Goal: Information Seeking & Learning: Check status

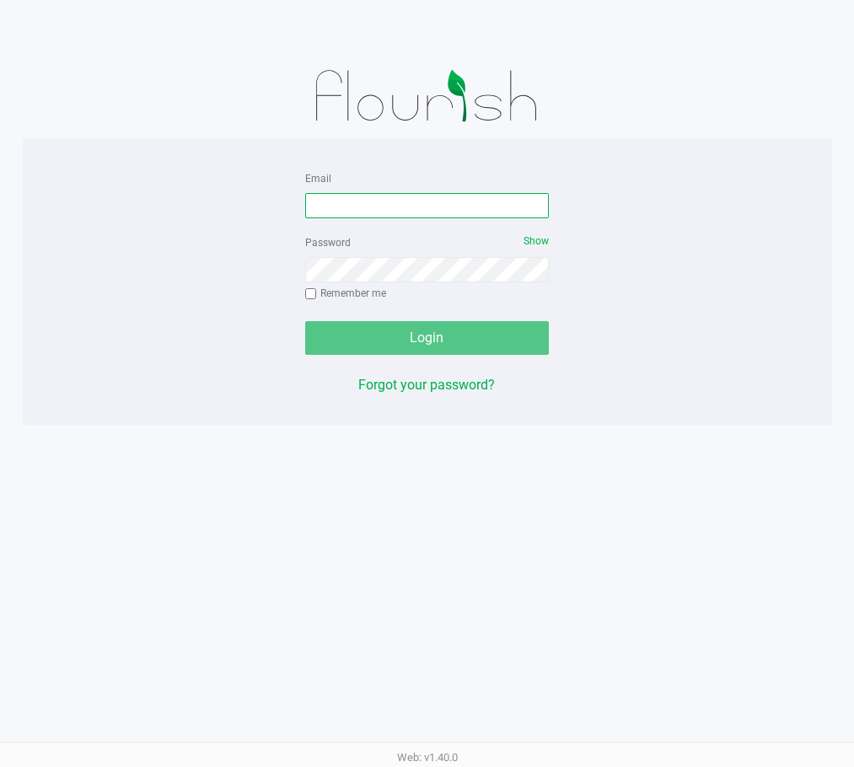
click at [400, 216] on input "Email" at bounding box center [427, 205] width 244 height 25
type input "[EMAIL_ADDRESS][DOMAIN_NAME]"
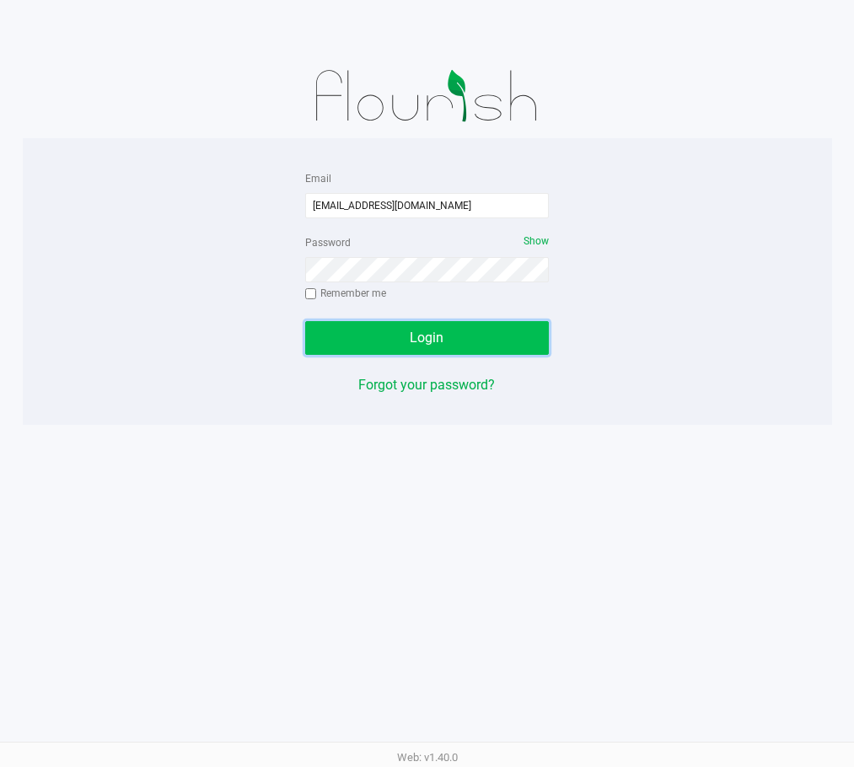
click at [449, 337] on button "Login" at bounding box center [427, 338] width 244 height 34
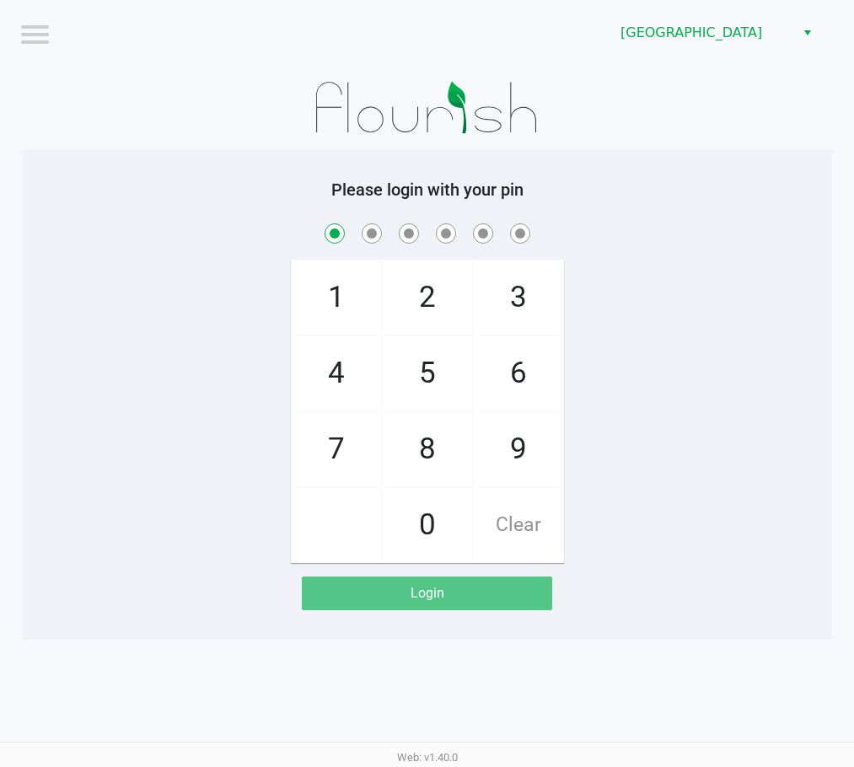
checkbox input "true"
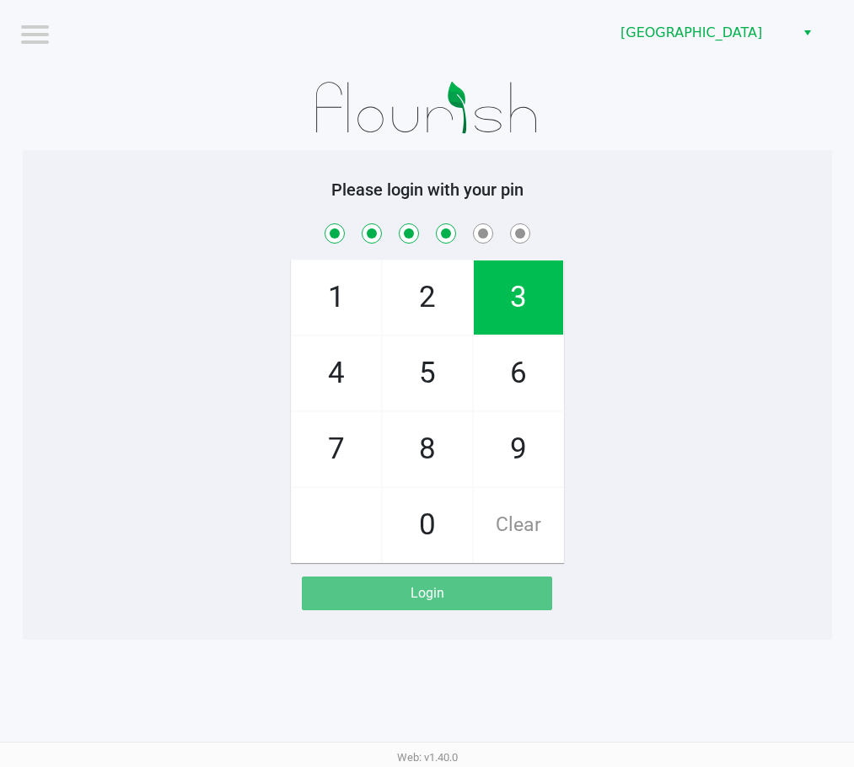
checkbox input "true"
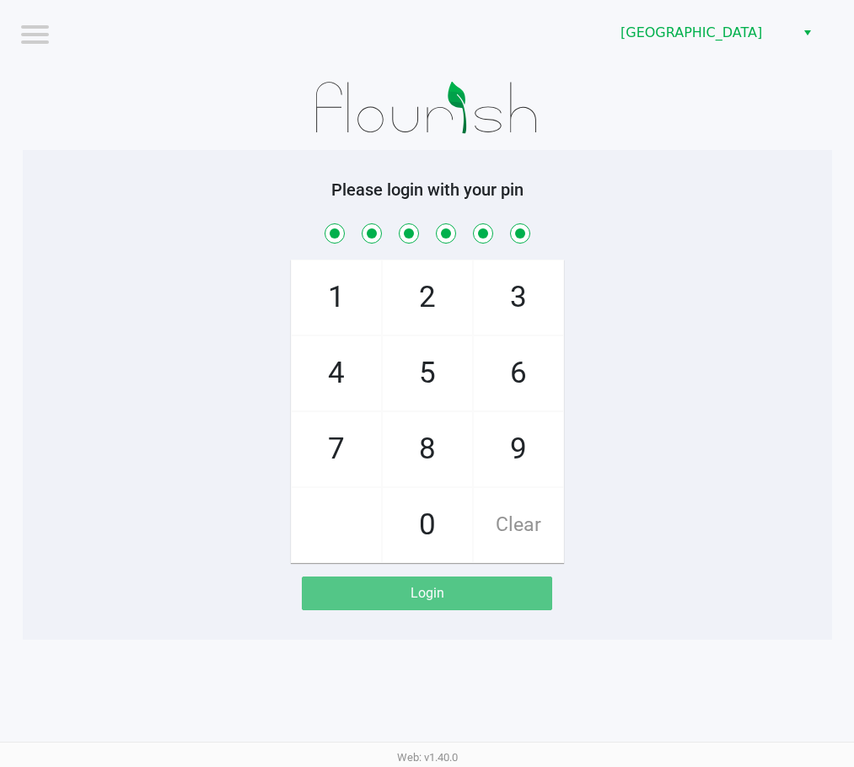
checkbox input "true"
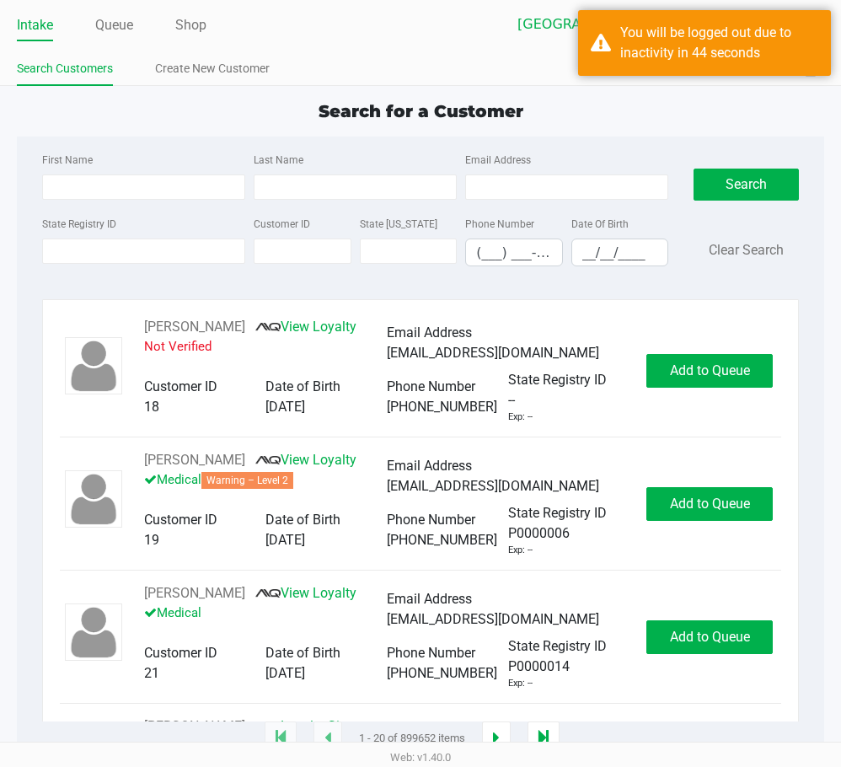
click at [684, 137] on div "First Name Last Name Email Address State Registry ID Customer ID State ID Phone…" at bounding box center [421, 215] width 782 height 156
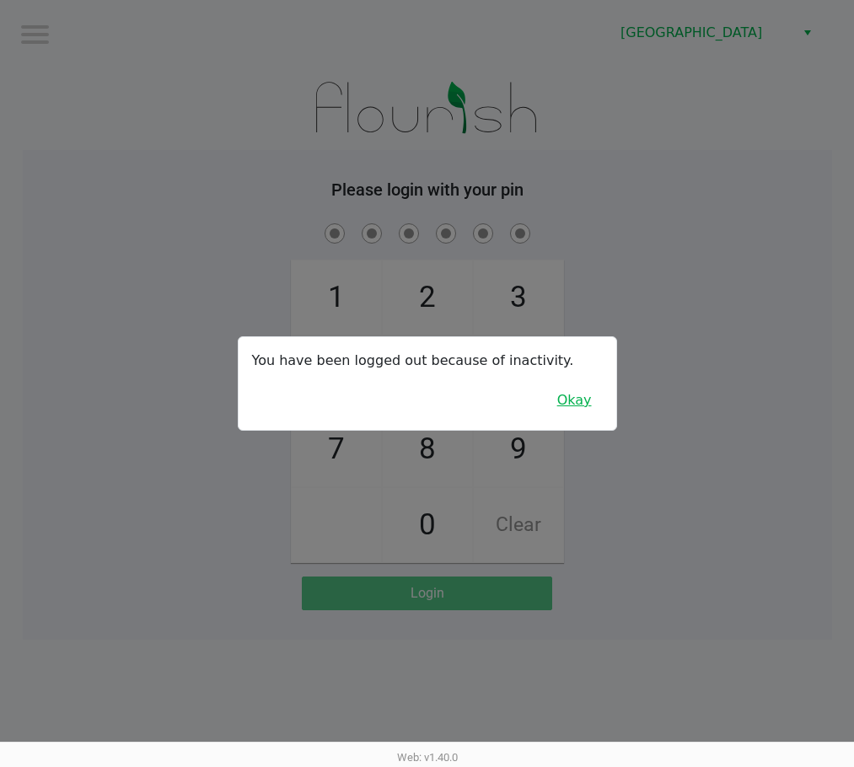
click at [581, 389] on button "Okay" at bounding box center [574, 400] width 56 height 32
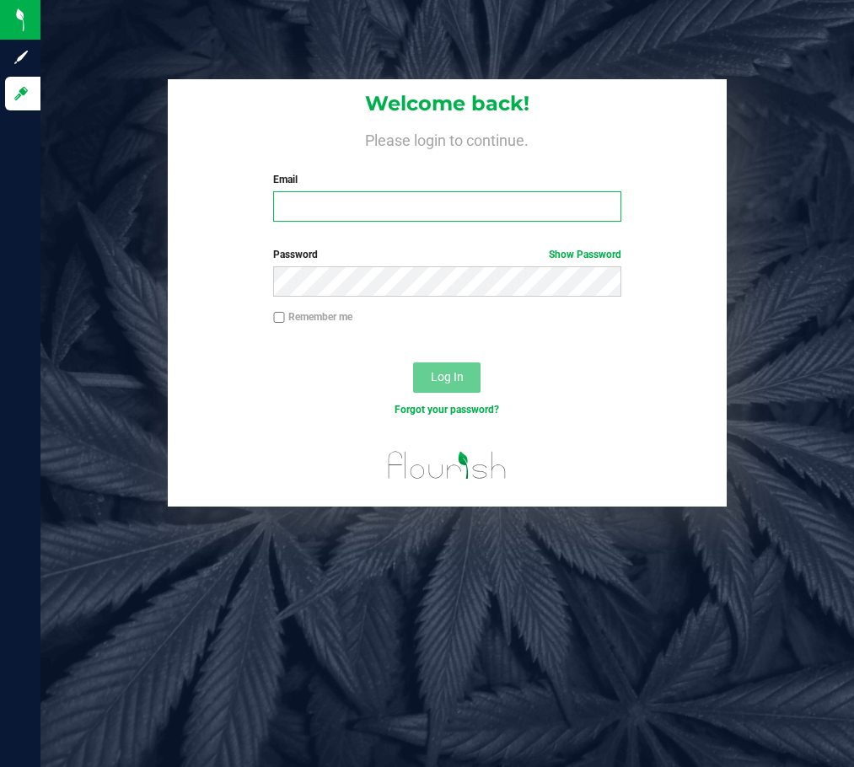
click at [463, 201] on input "Email" at bounding box center [446, 206] width 347 height 30
type input "[EMAIL_ADDRESS][DOMAIN_NAME]"
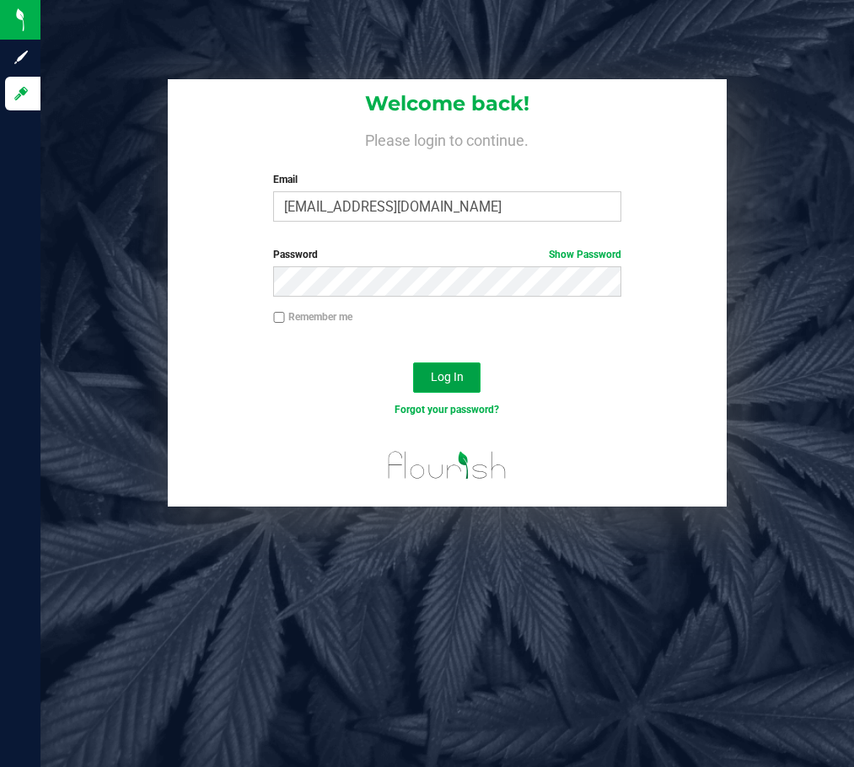
click at [443, 371] on span "Log In" at bounding box center [447, 376] width 33 height 13
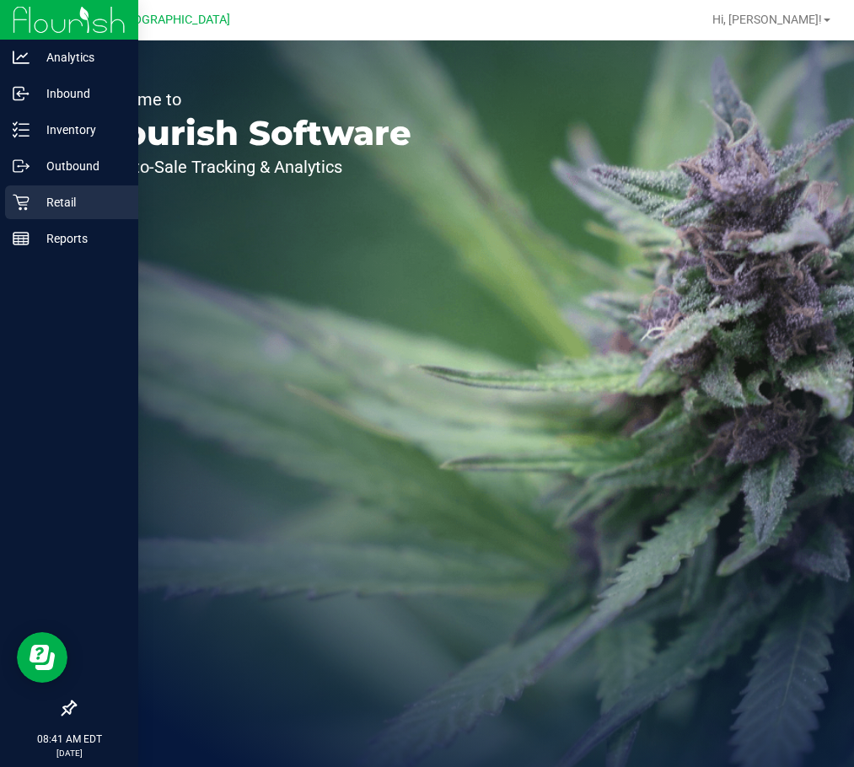
click at [33, 197] on p "Retail" at bounding box center [80, 202] width 101 height 20
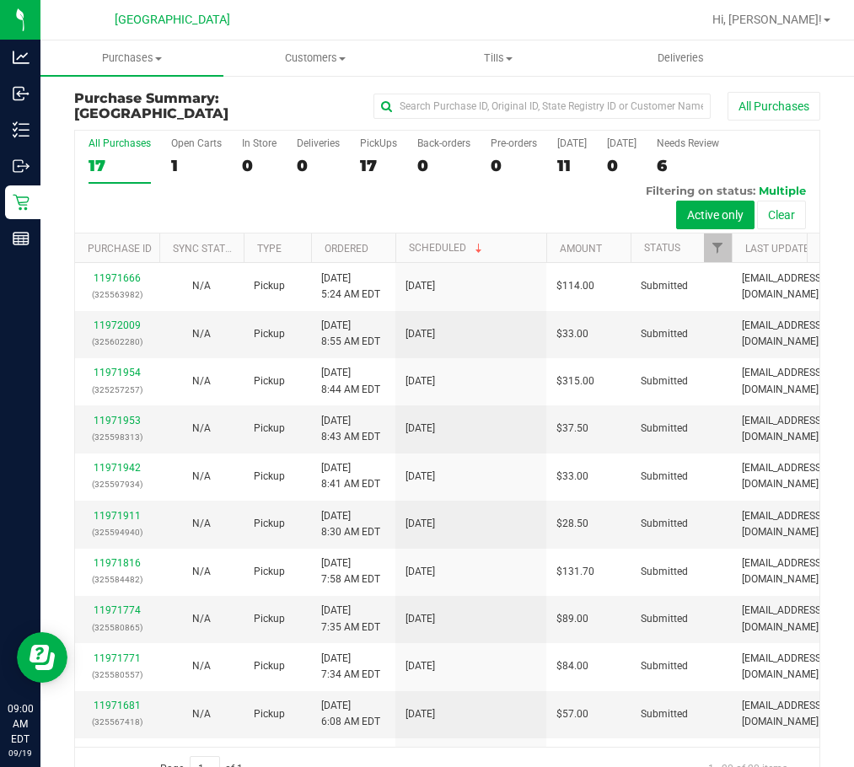
drag, startPoint x: 478, startPoint y: 245, endPoint x: 545, endPoint y: 250, distance: 67.6
click at [545, 250] on div "Purchase ID Sync Status Type Ordered Scheduled Customer State Registry ID Addre…" at bounding box center [441, 248] width 733 height 29
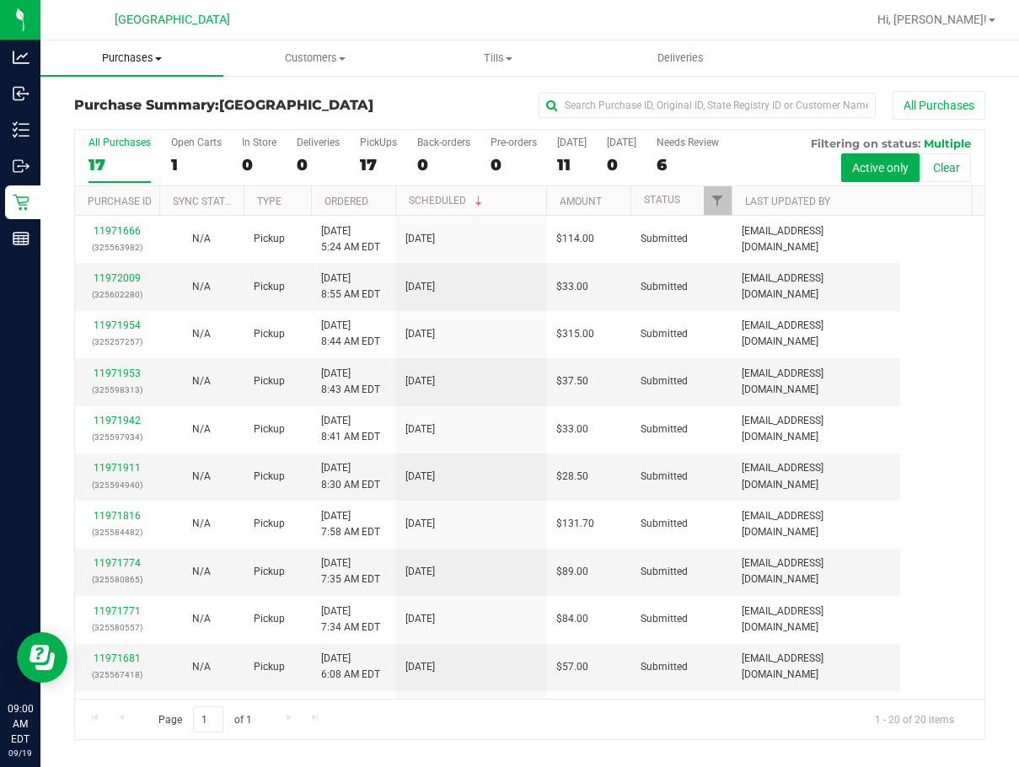
click at [134, 62] on span "Purchases" at bounding box center [131, 58] width 183 height 15
click at [120, 116] on span "Fulfillment" at bounding box center [92, 122] width 105 height 14
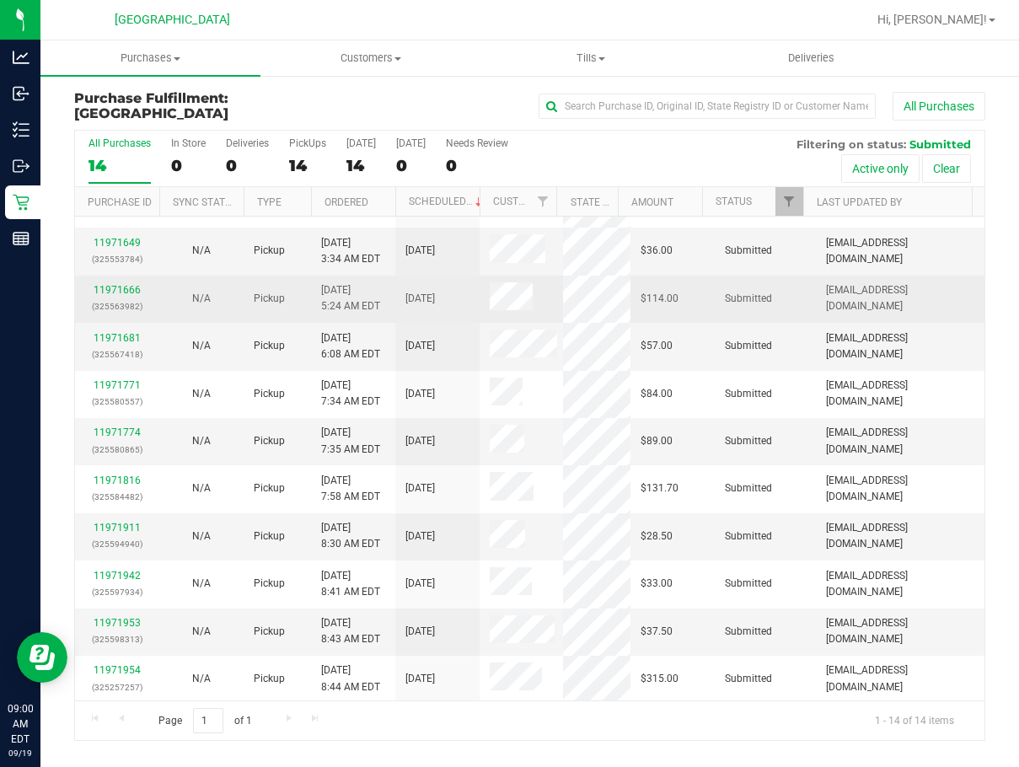
scroll to position [170, 0]
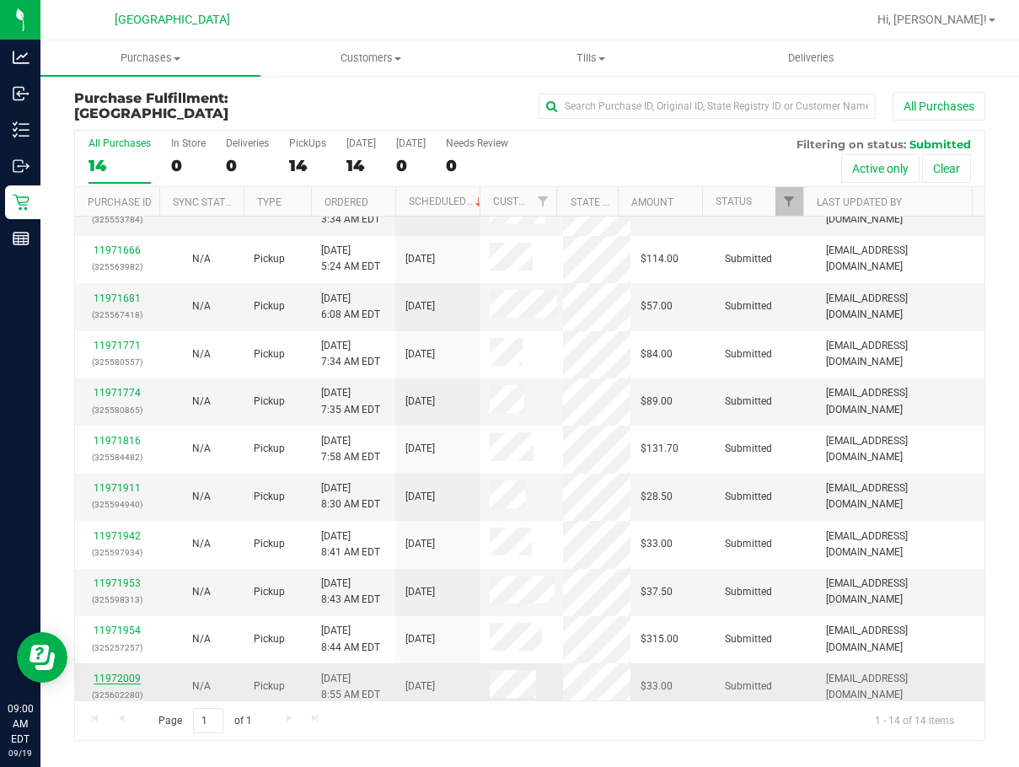
click at [132, 673] on link "11972009" at bounding box center [117, 679] width 47 height 12
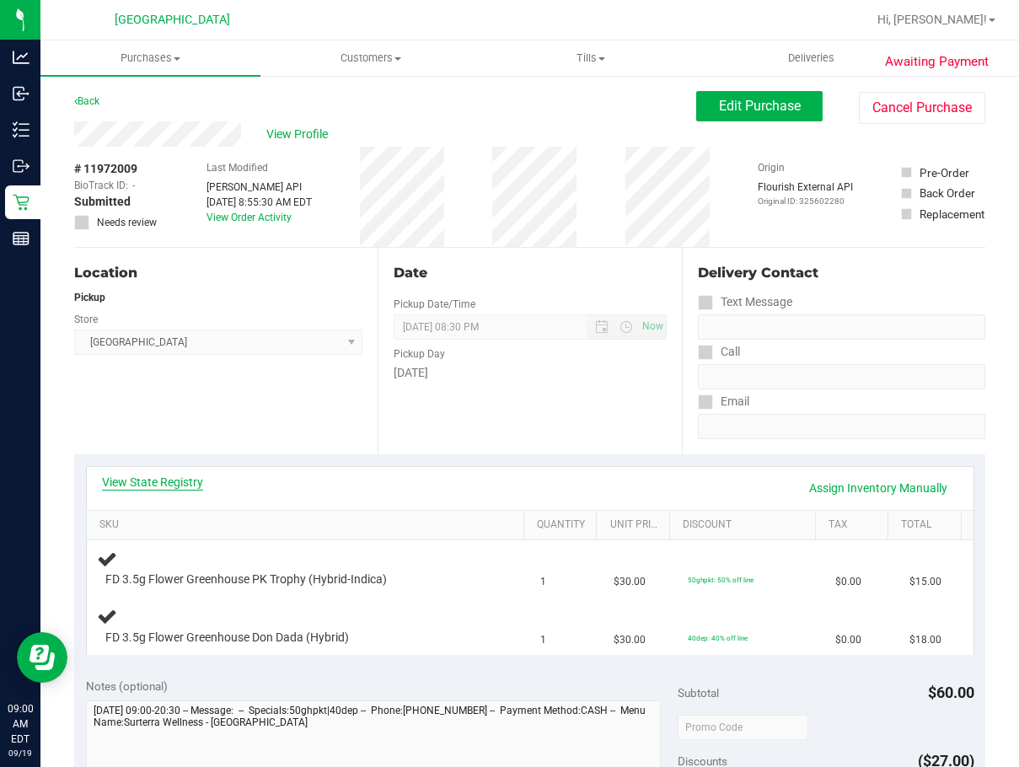
click at [168, 488] on link "View State Registry" at bounding box center [152, 482] width 101 height 17
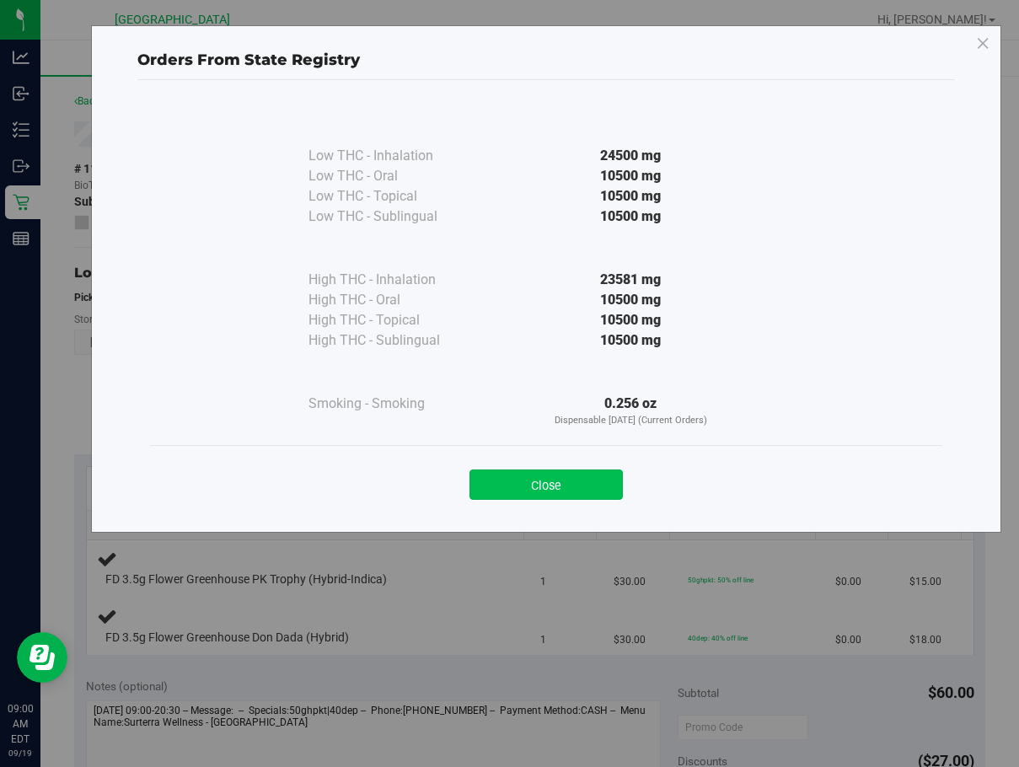
click at [544, 477] on button "Close" at bounding box center [546, 485] width 153 height 30
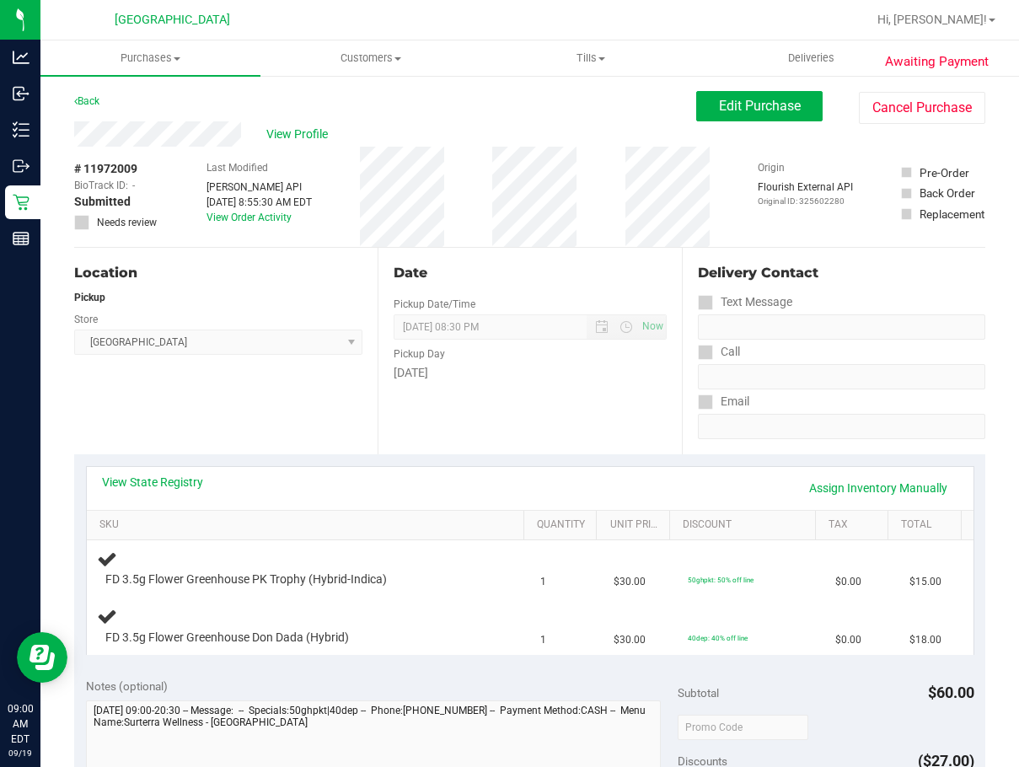
click at [309, 143] on div "View Profile" at bounding box center [385, 133] width 622 height 25
click at [302, 132] on span "View Profile" at bounding box center [299, 135] width 67 height 18
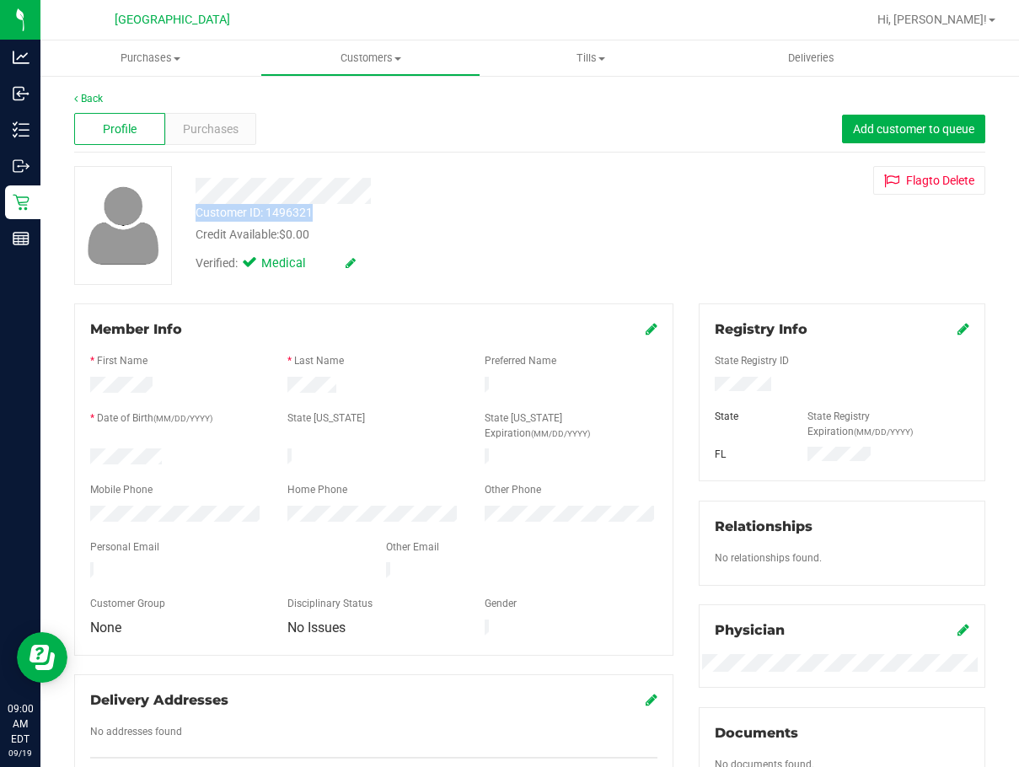
click at [324, 219] on div "Customer ID: 1496321 Credit Available: $0.00 Verified: Medical" at bounding box center [417, 223] width 469 height 115
click at [92, 99] on link "Back" at bounding box center [88, 99] width 29 height 12
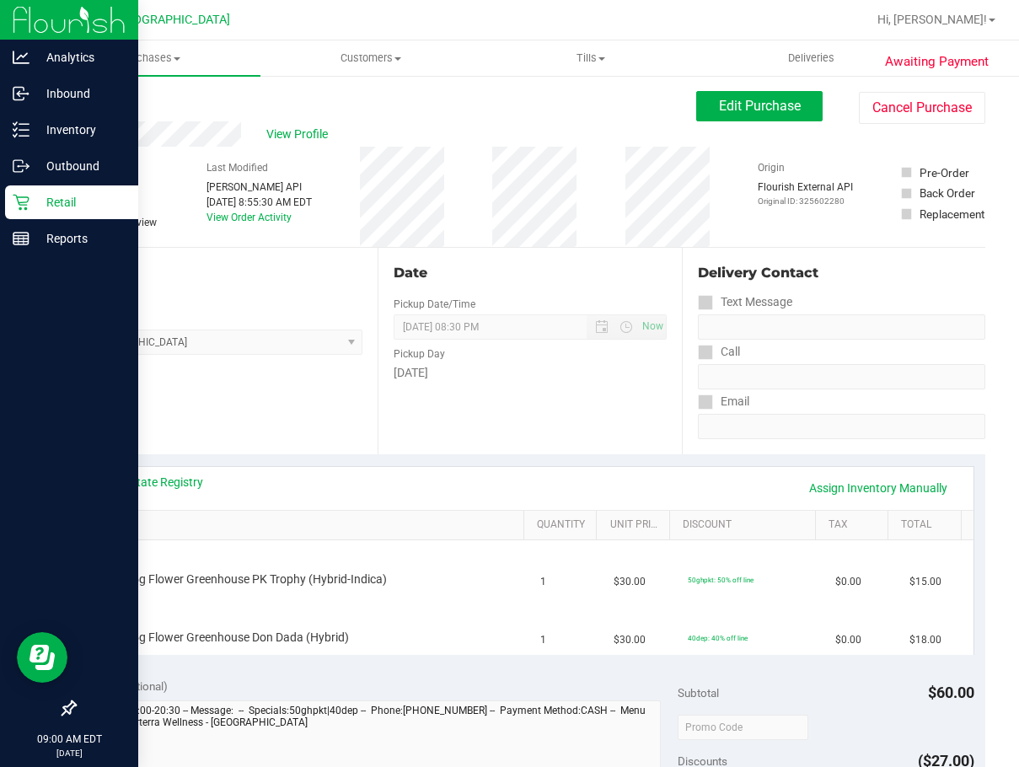
click at [19, 201] on icon at bounding box center [21, 202] width 17 height 17
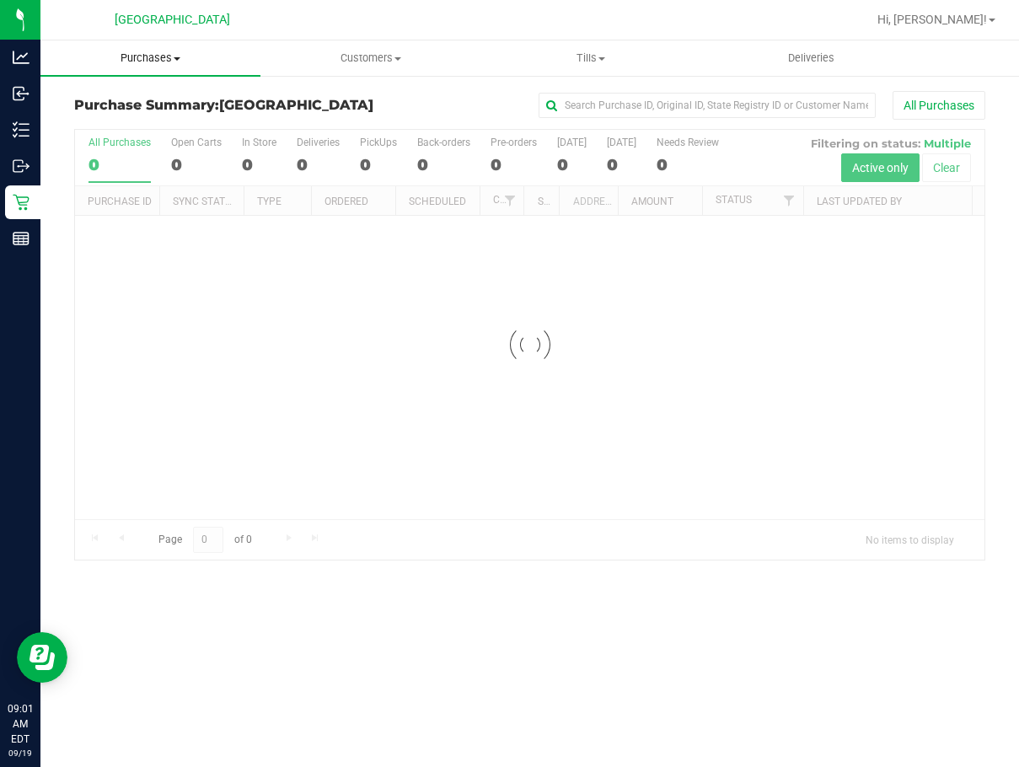
click at [154, 58] on span "Purchases" at bounding box center [150, 58] width 220 height 15
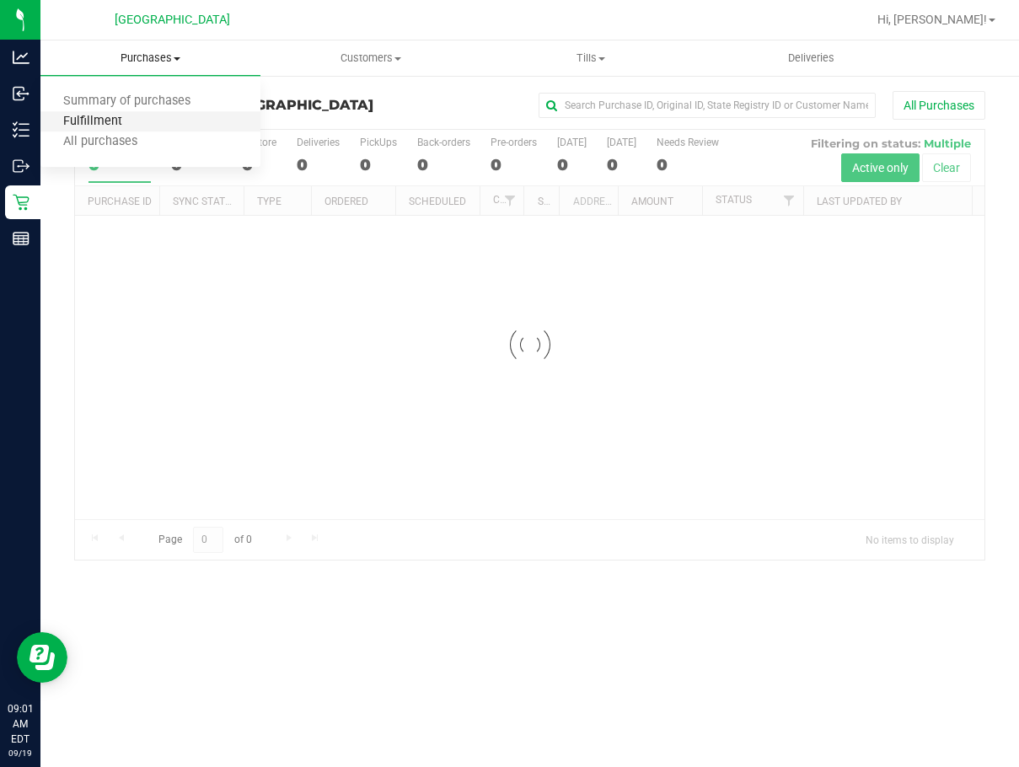
click at [114, 121] on span "Fulfillment" at bounding box center [92, 122] width 105 height 14
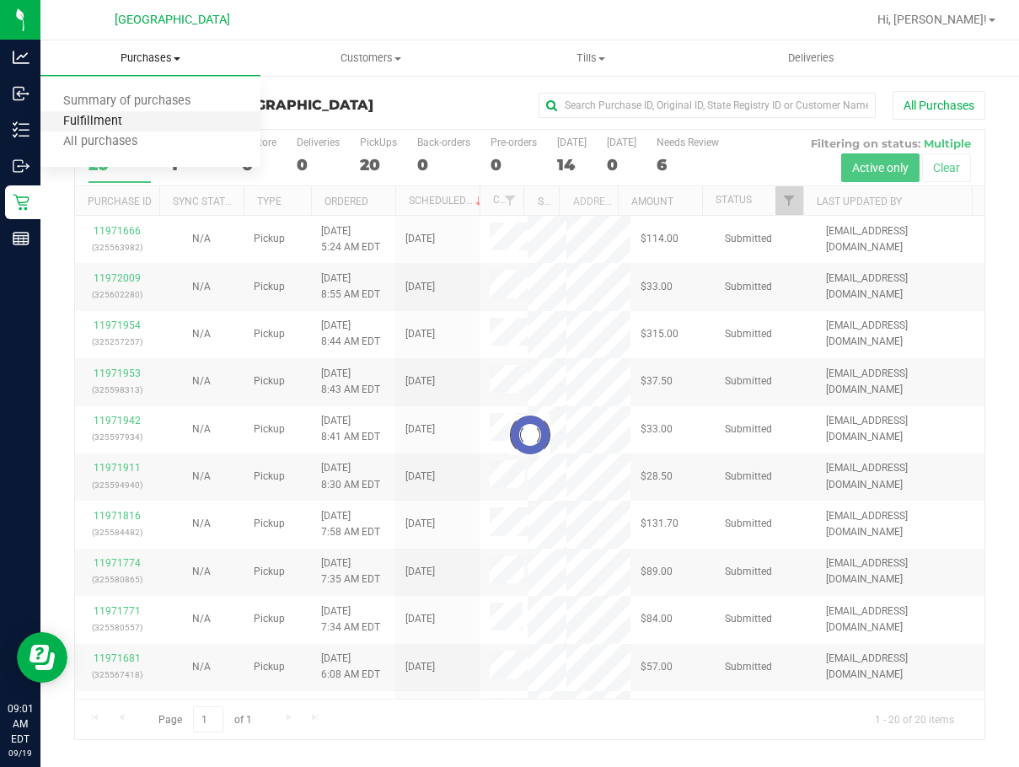
click at [114, 121] on span "Fulfillment" at bounding box center [92, 122] width 105 height 14
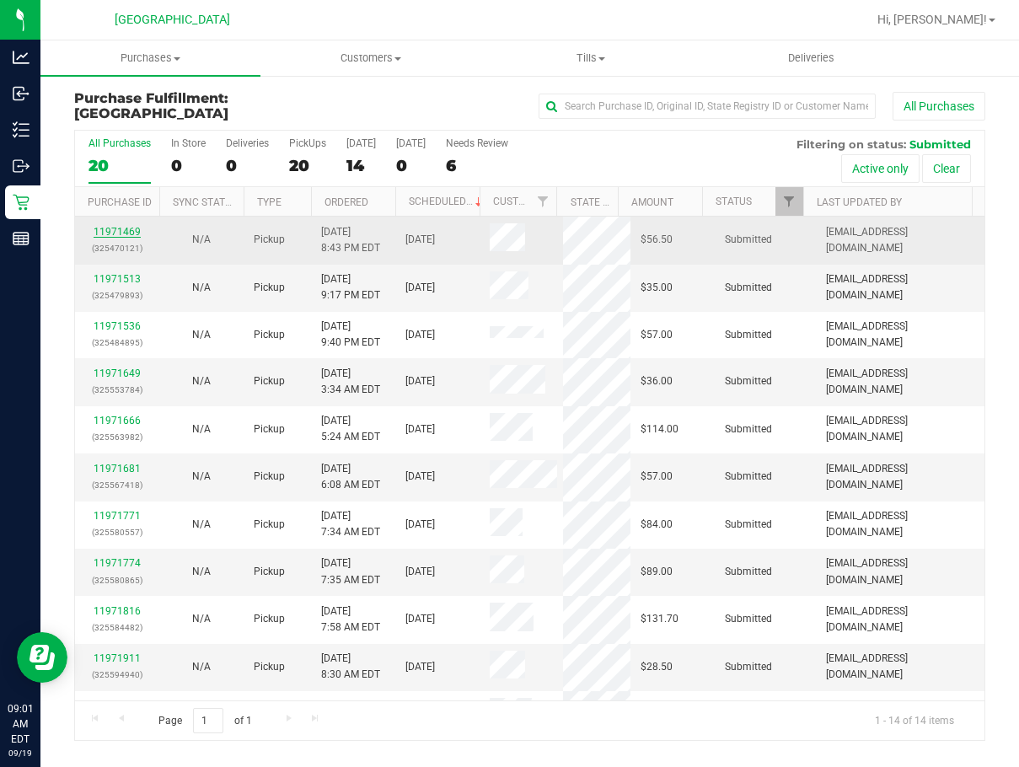
click at [128, 228] on link "11971469" at bounding box center [117, 232] width 47 height 12
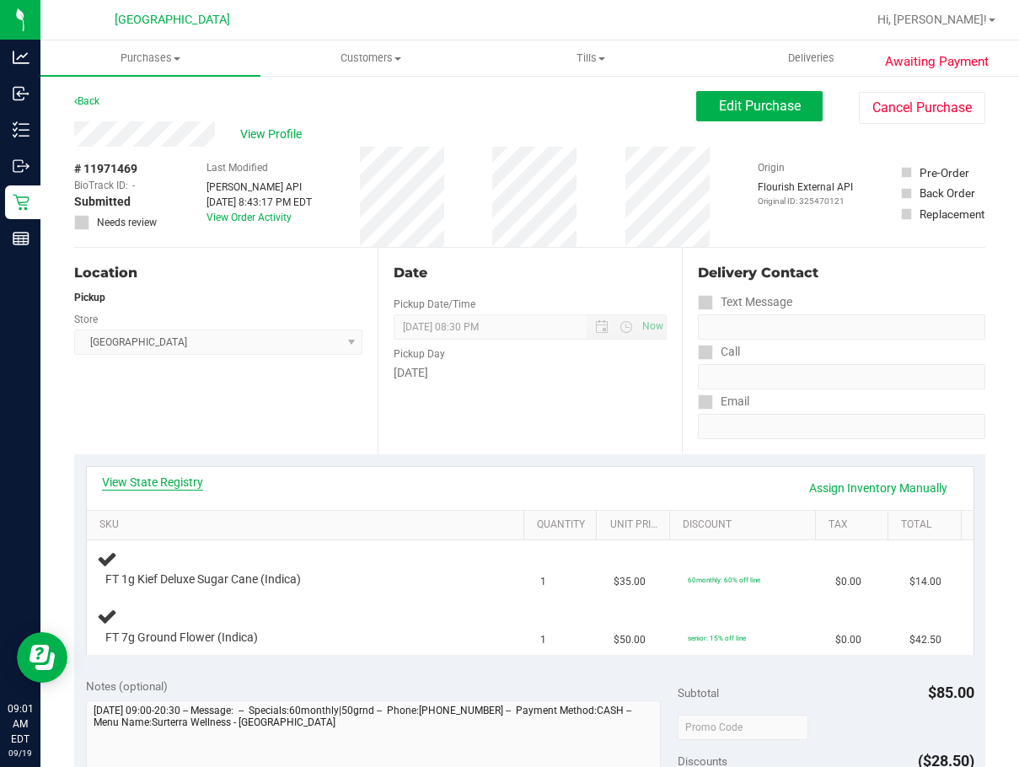
click at [186, 488] on link "View State Registry" at bounding box center [152, 482] width 101 height 17
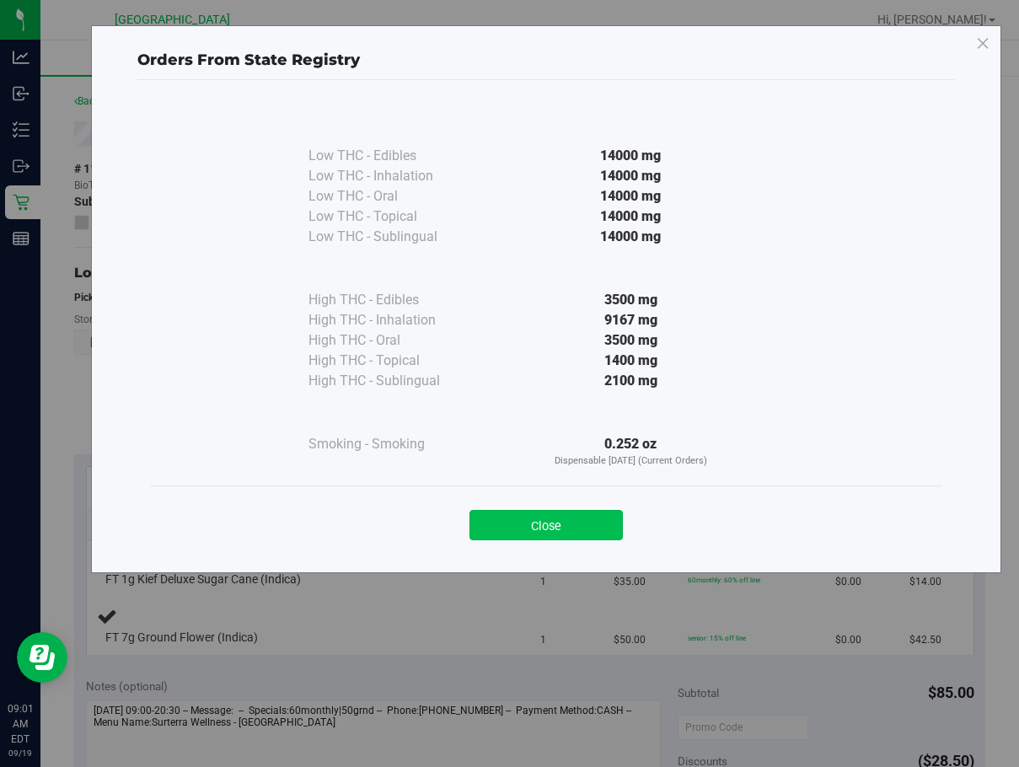
click at [510, 525] on button "Close" at bounding box center [546, 525] width 153 height 30
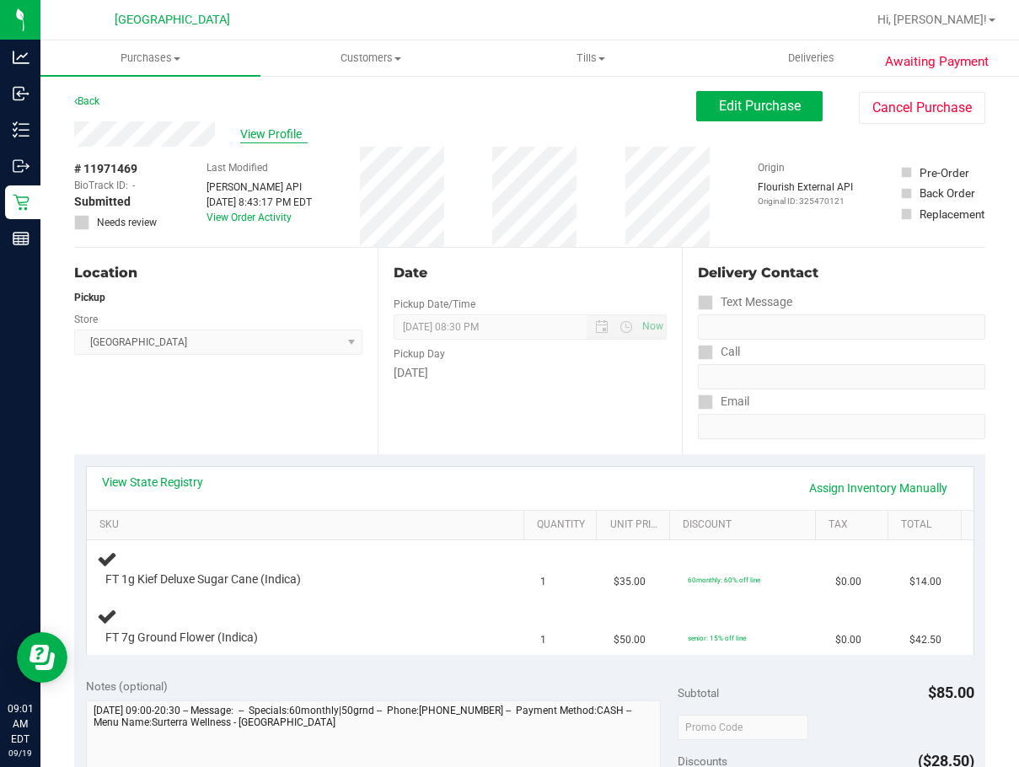
click at [271, 138] on span "View Profile" at bounding box center [273, 135] width 67 height 18
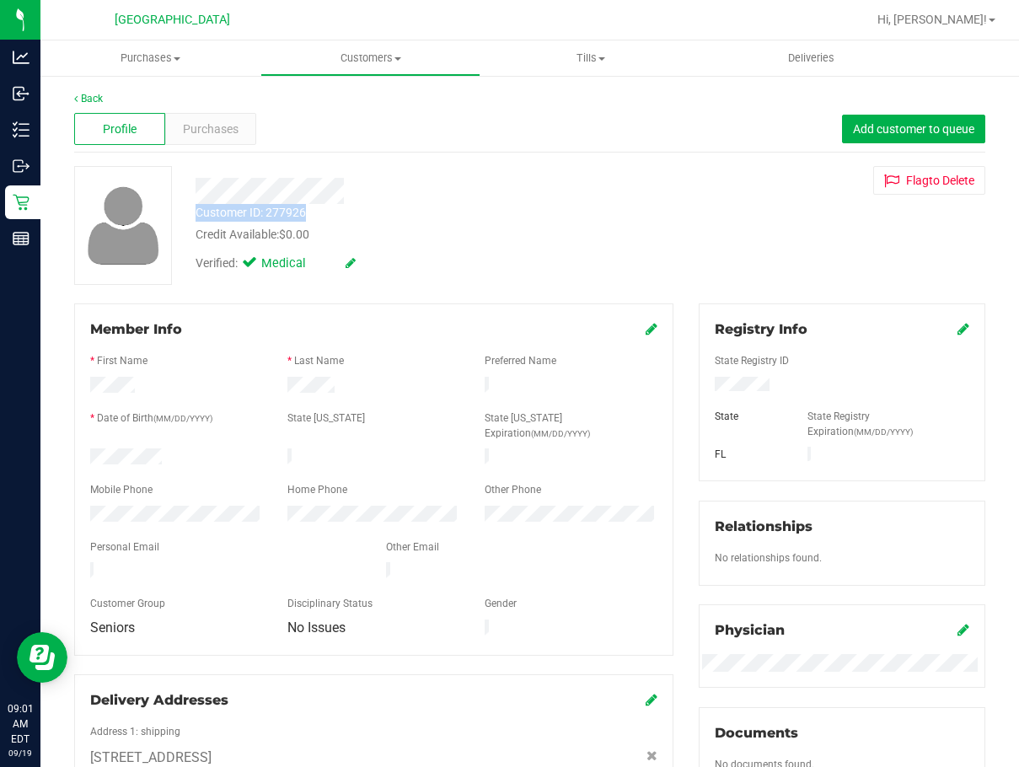
click at [314, 213] on div "Customer ID: 277926 Credit Available: $0.00 Verified: Medical" at bounding box center [417, 223] width 469 height 115
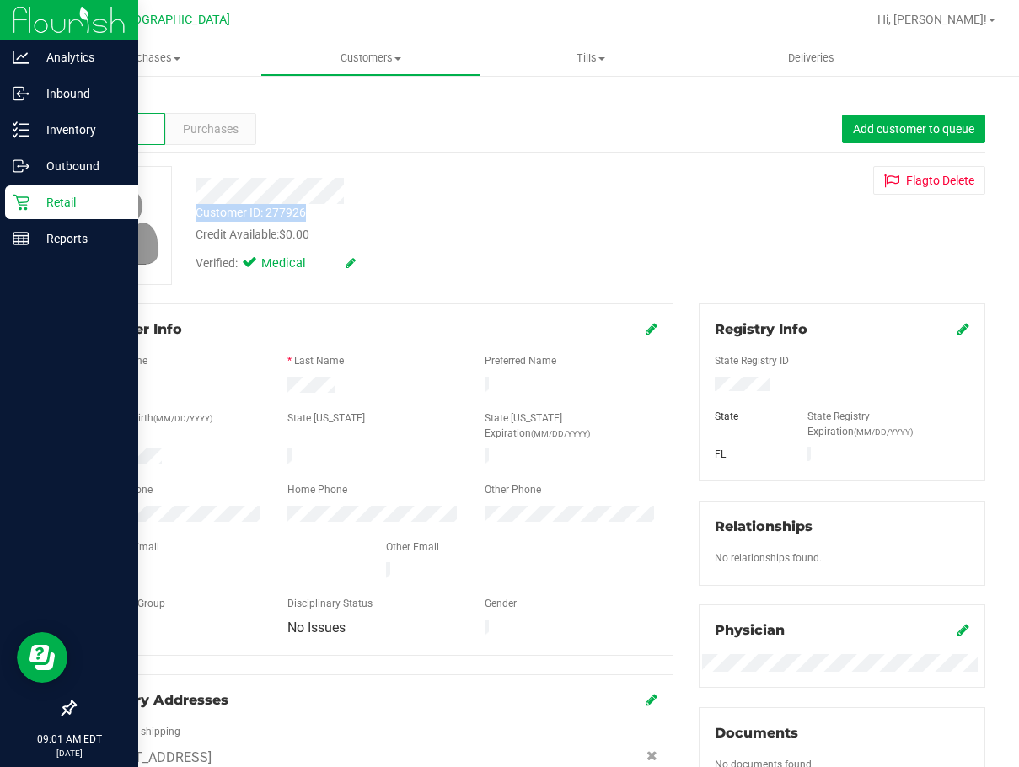
click at [19, 193] on div "Retail" at bounding box center [71, 202] width 133 height 34
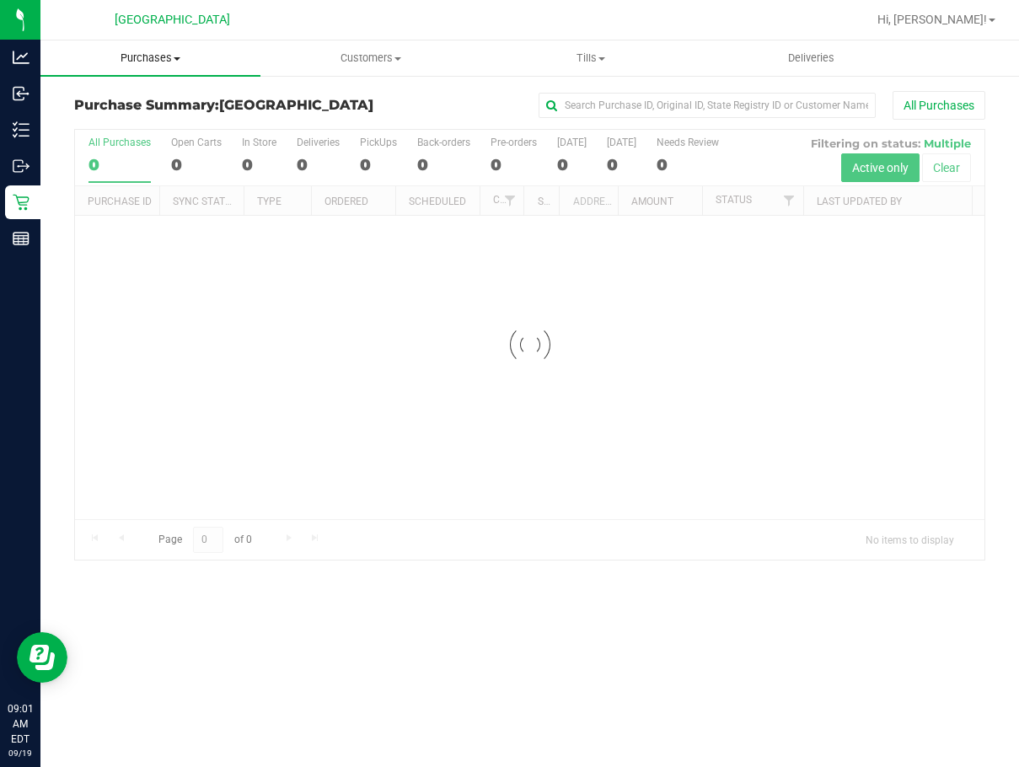
click at [148, 62] on span "Purchases" at bounding box center [150, 58] width 220 height 15
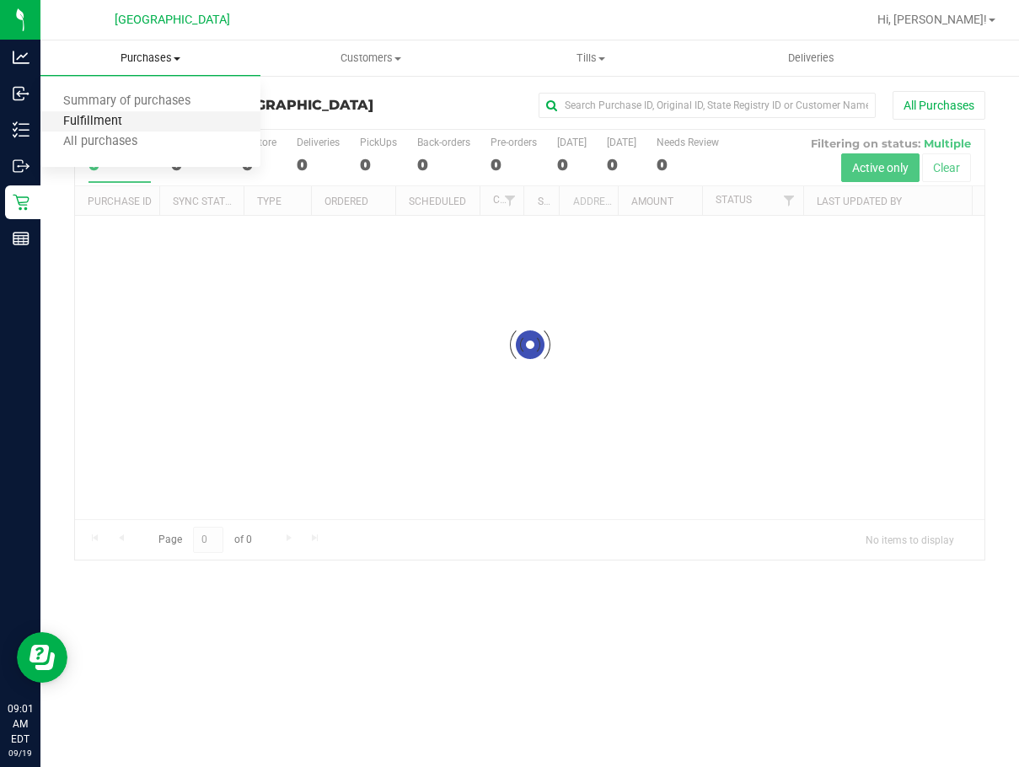
click at [134, 117] on span "Fulfillment" at bounding box center [92, 122] width 105 height 14
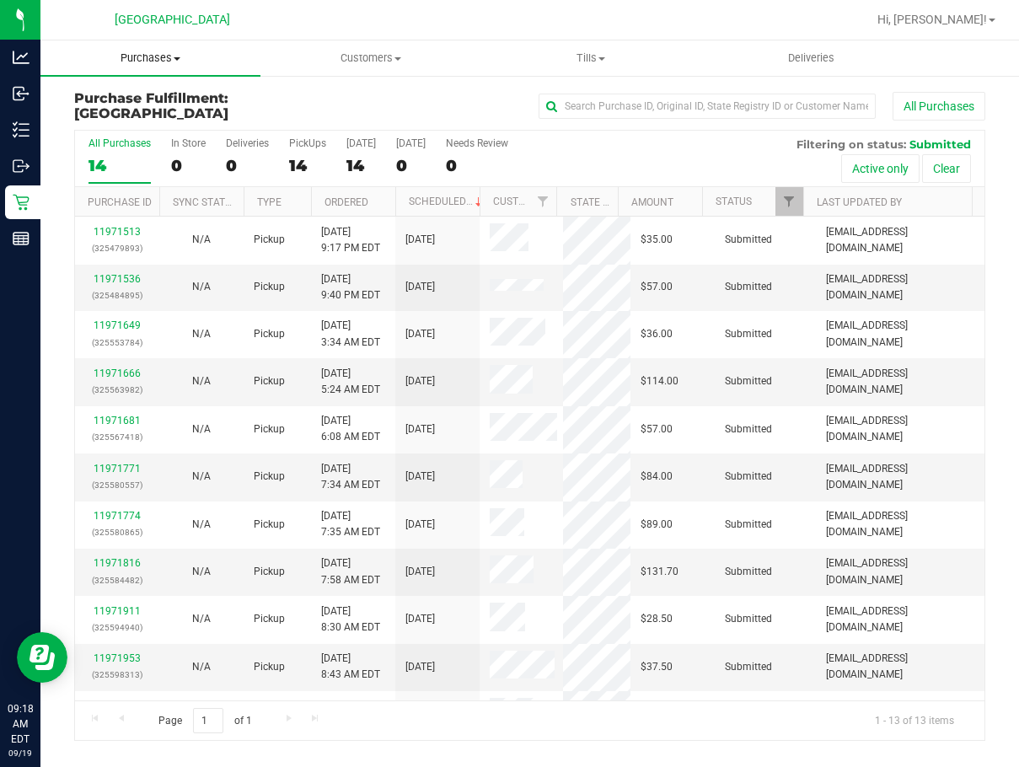
click at [149, 62] on span "Purchases" at bounding box center [150, 58] width 220 height 15
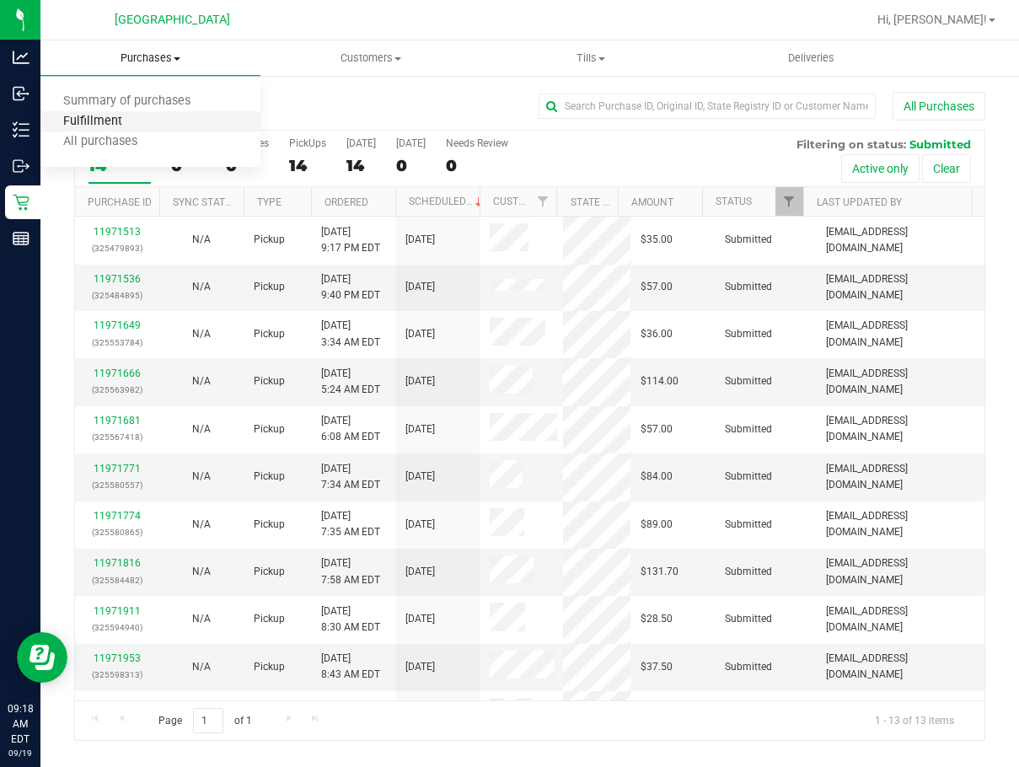
click at [128, 116] on span "Fulfillment" at bounding box center [92, 122] width 105 height 14
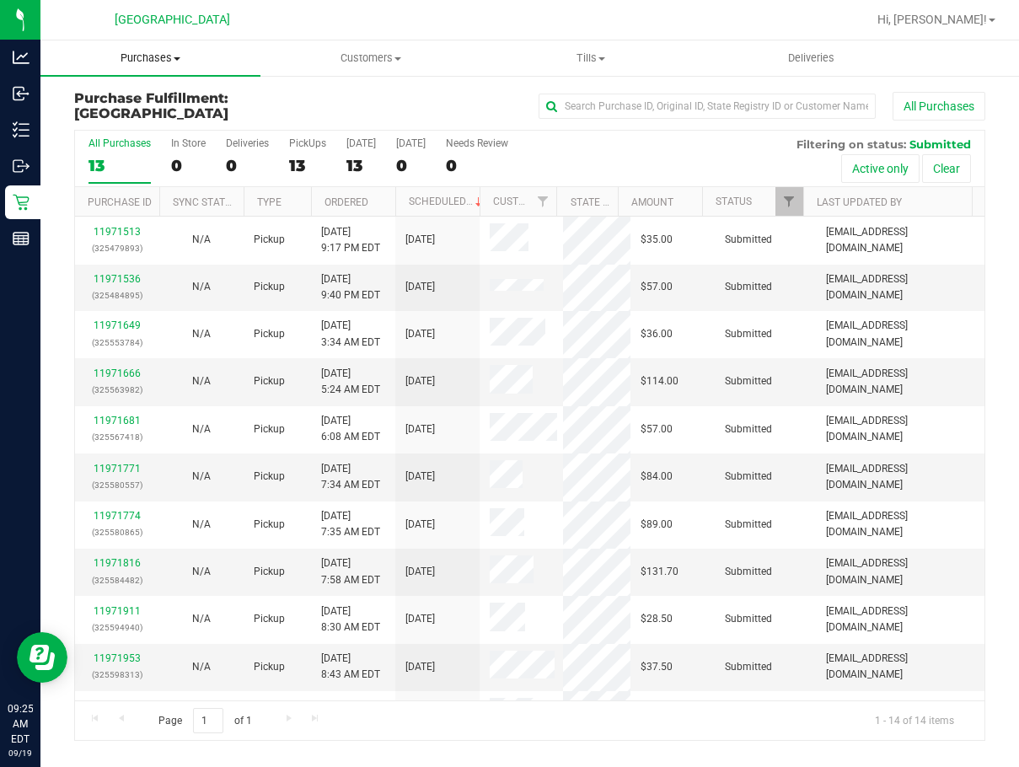
click at [174, 61] on span "Purchases" at bounding box center [150, 58] width 220 height 15
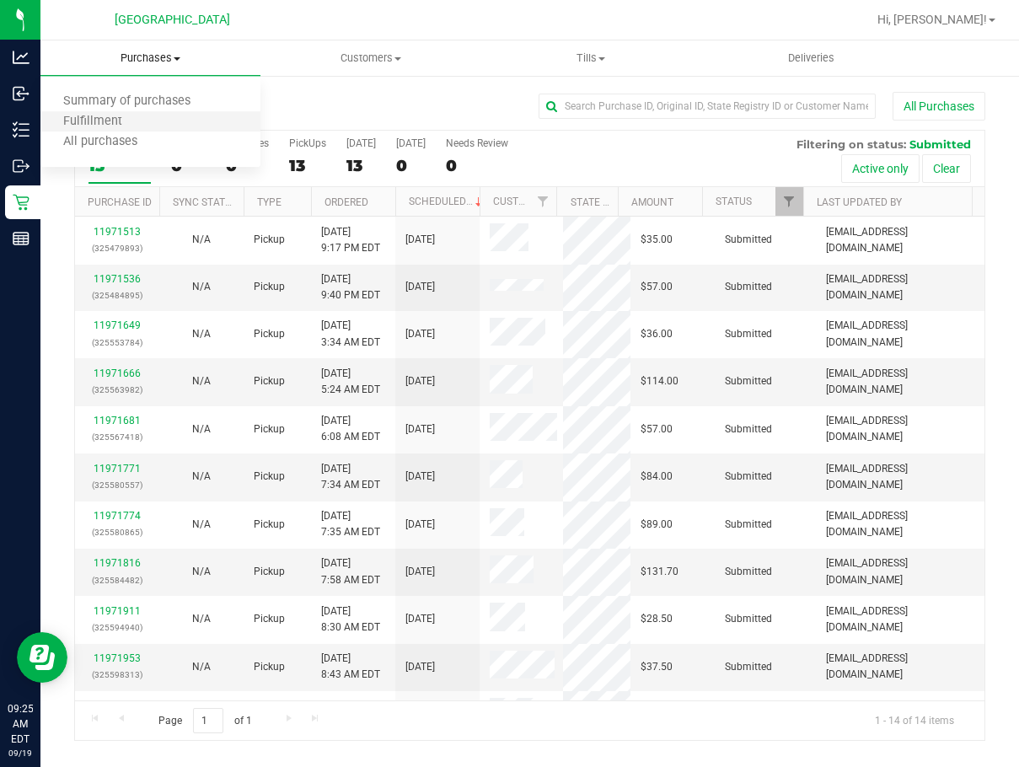
click at [149, 122] on li "Fulfillment" at bounding box center [150, 122] width 220 height 20
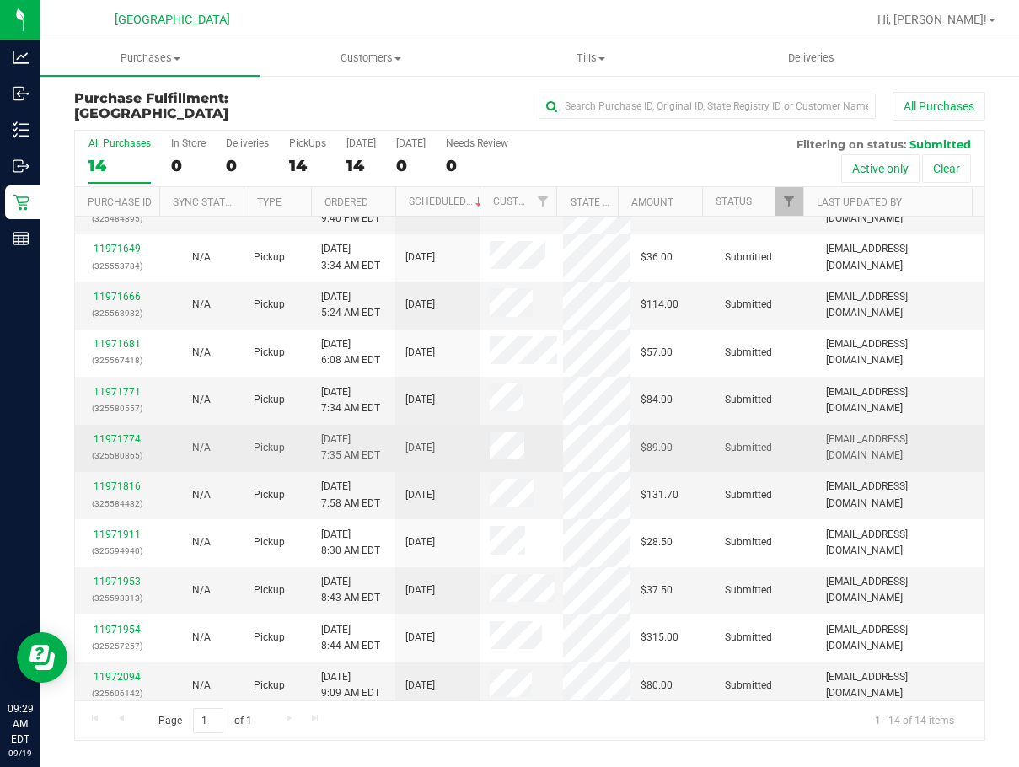
scroll to position [170, 0]
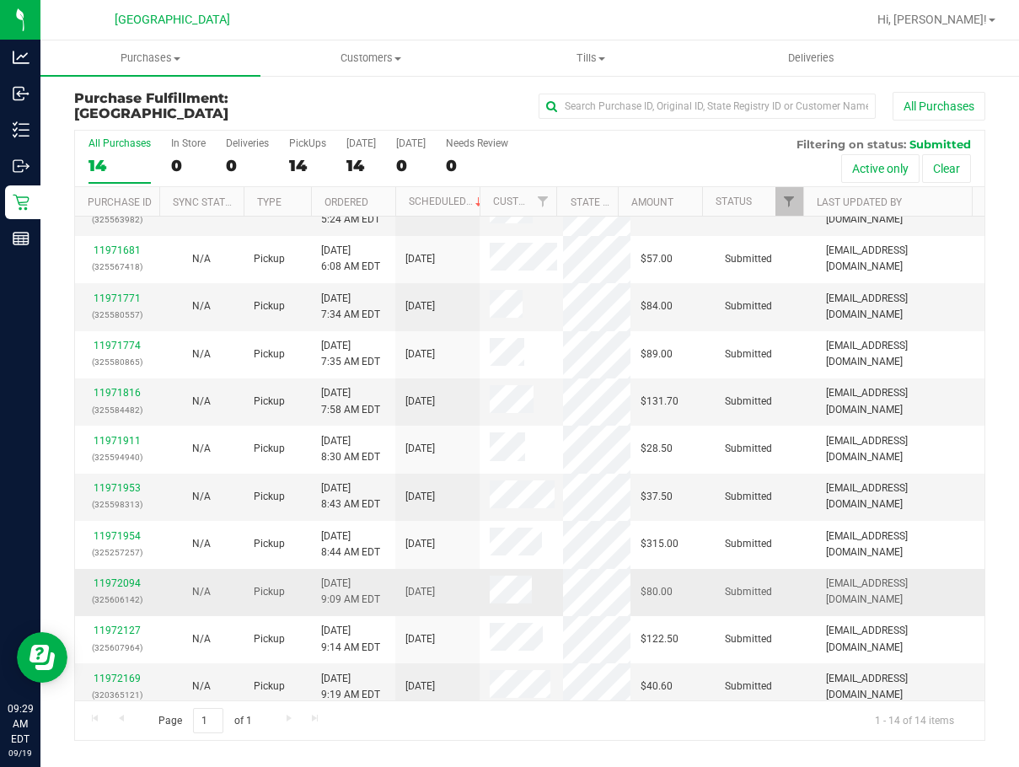
click at [122, 569] on td "11972094 (325606142)" at bounding box center [117, 592] width 84 height 47
click at [126, 577] on link "11972094" at bounding box center [117, 583] width 47 height 12
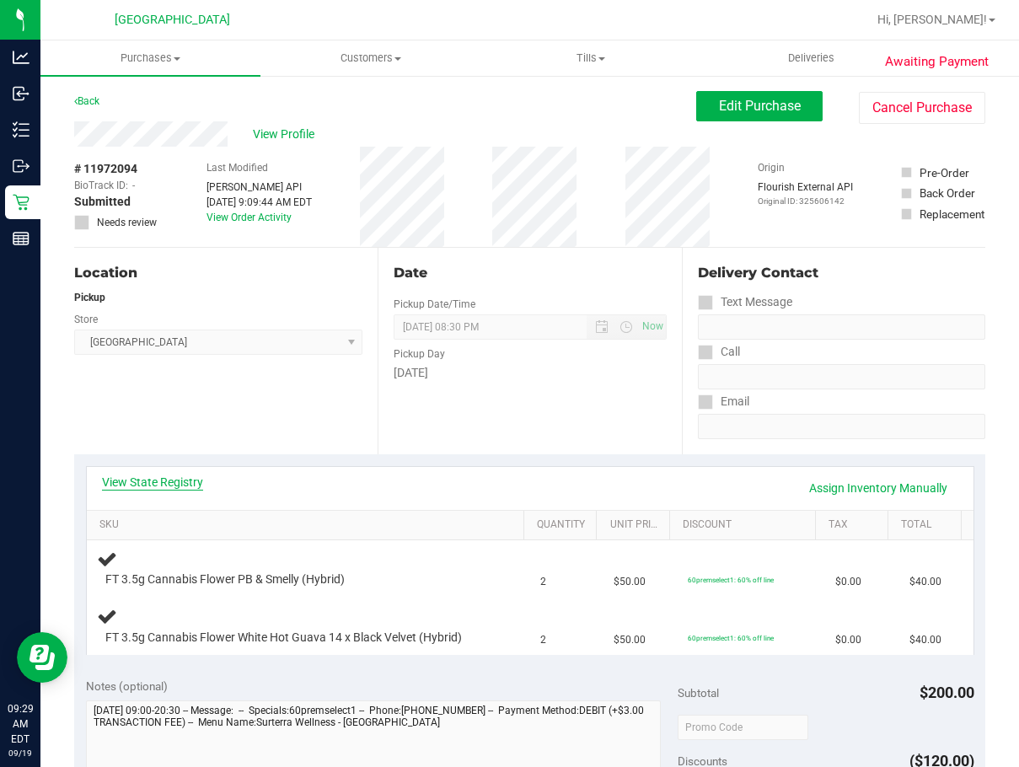
click at [129, 484] on link "View State Registry" at bounding box center [152, 482] width 101 height 17
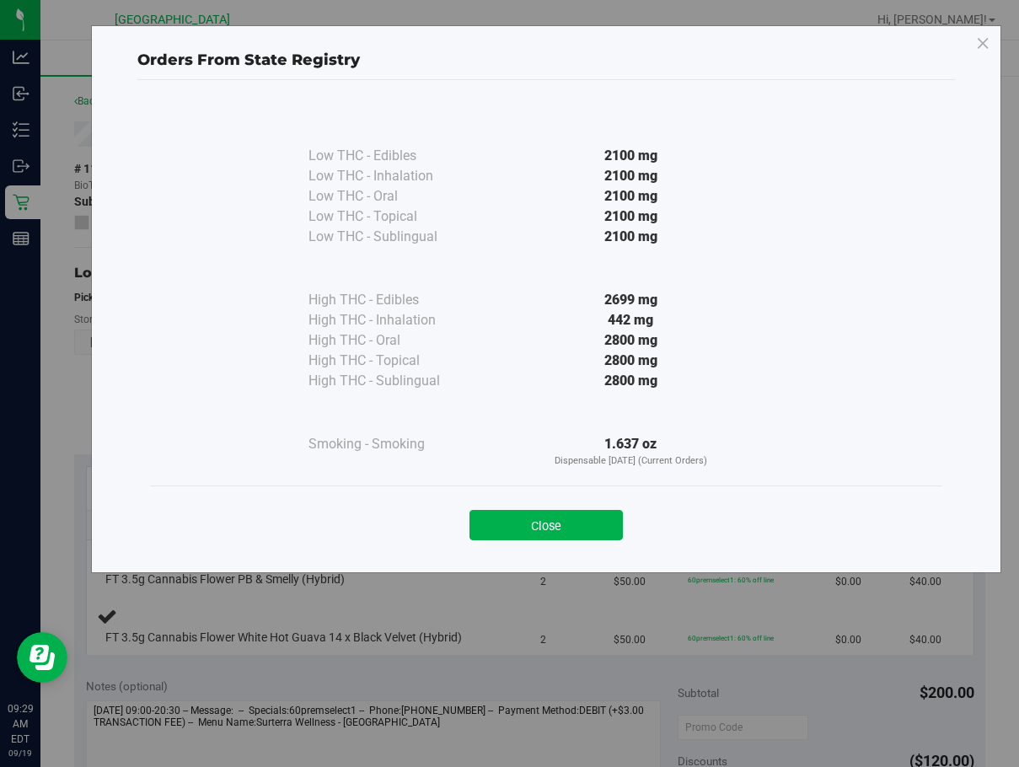
click at [486, 525] on button "Close" at bounding box center [546, 525] width 153 height 30
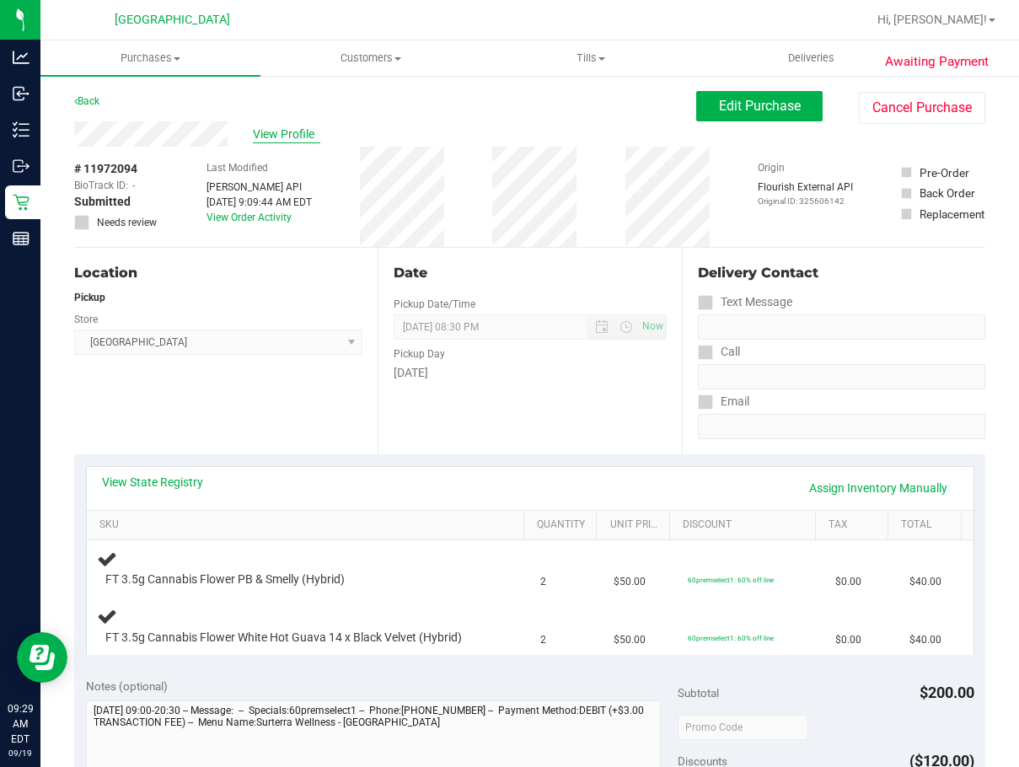
click at [278, 130] on span "View Profile" at bounding box center [286, 135] width 67 height 18
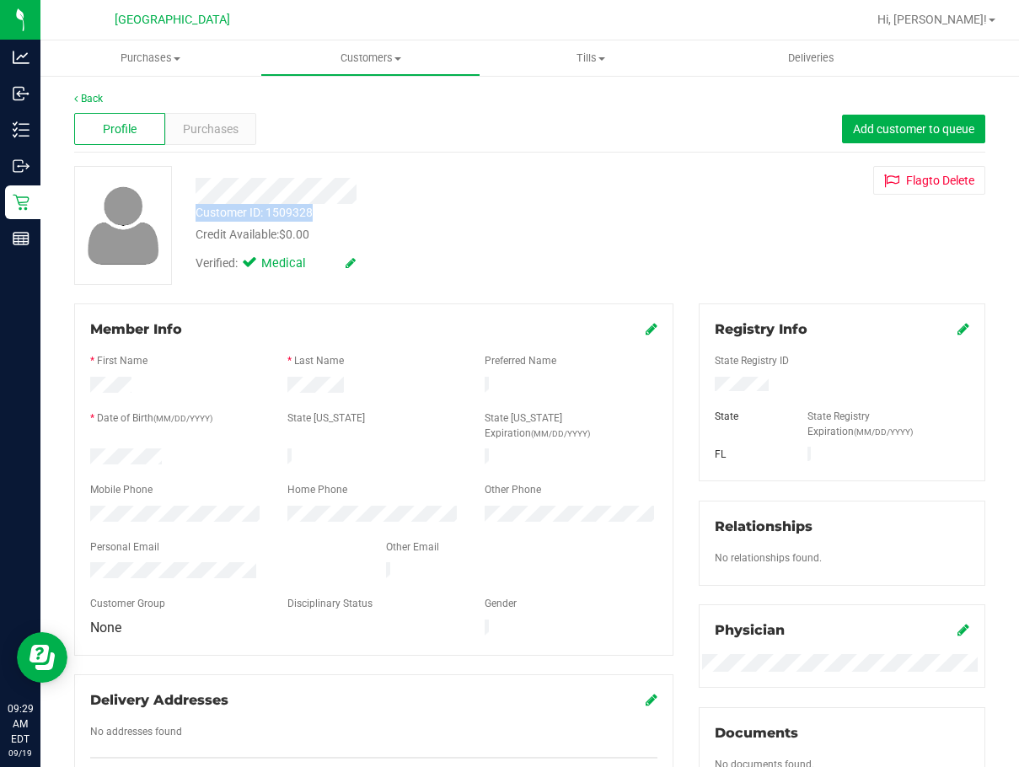
drag, startPoint x: 191, startPoint y: 189, endPoint x: 330, endPoint y: 214, distance: 142.2
click at [330, 214] on div "Customer ID: 1509328 Credit Available: $0.00 Verified: Medical" at bounding box center [417, 223] width 469 height 115
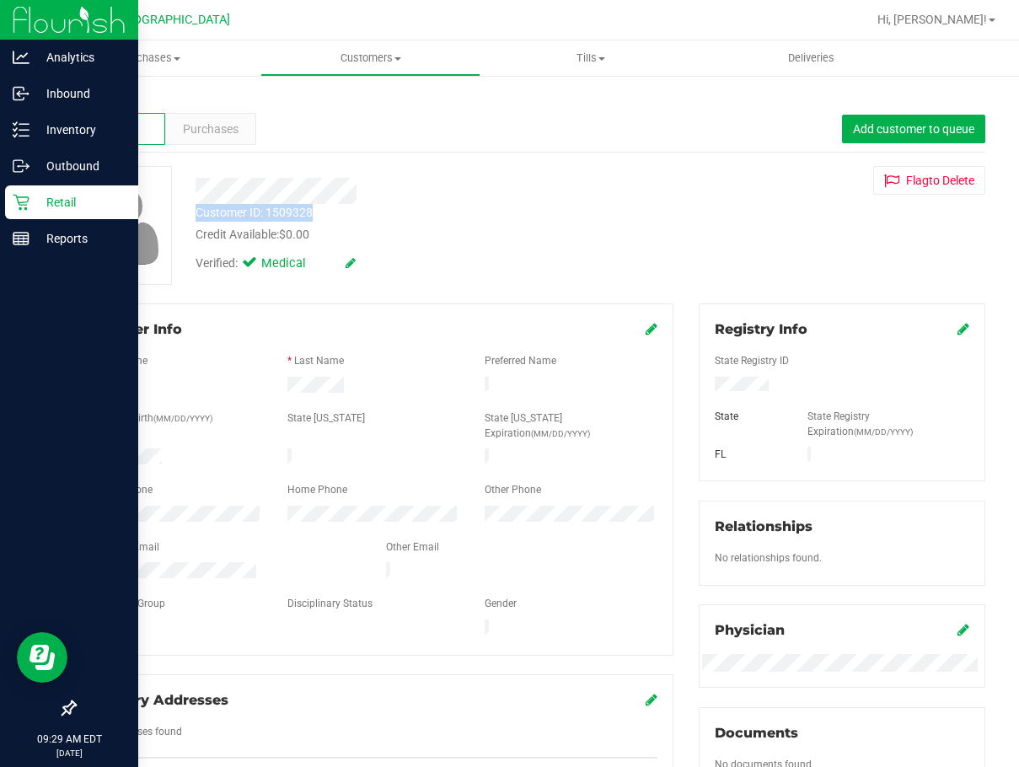
click at [30, 191] on div "Retail" at bounding box center [71, 202] width 133 height 34
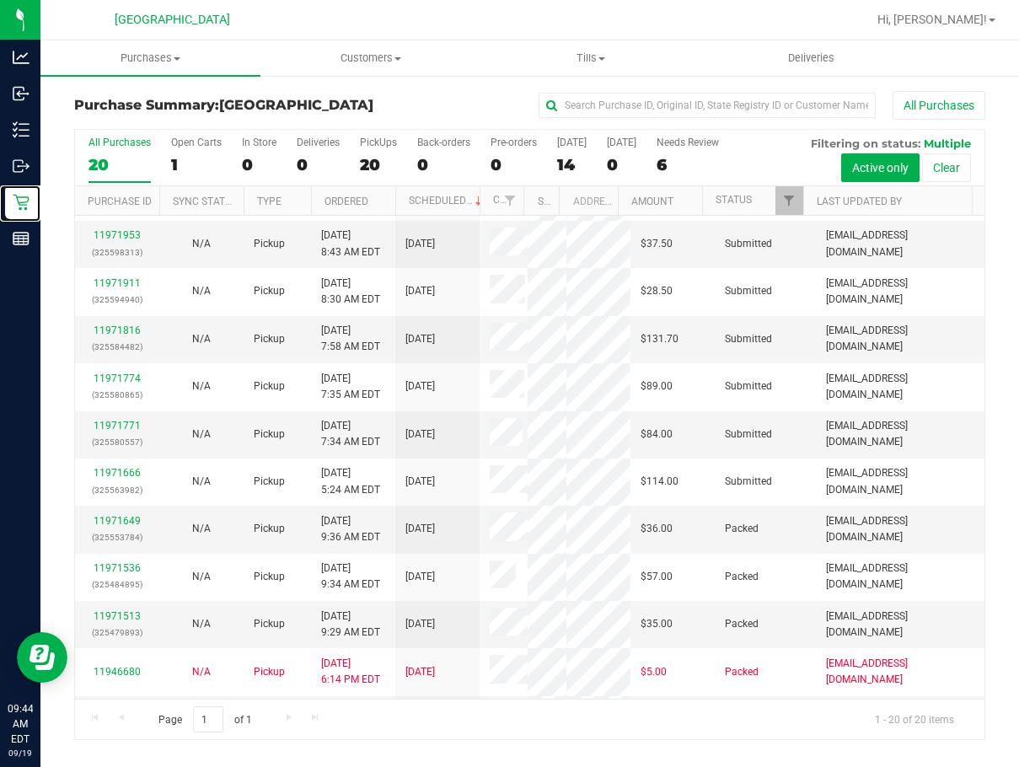
scroll to position [253, 0]
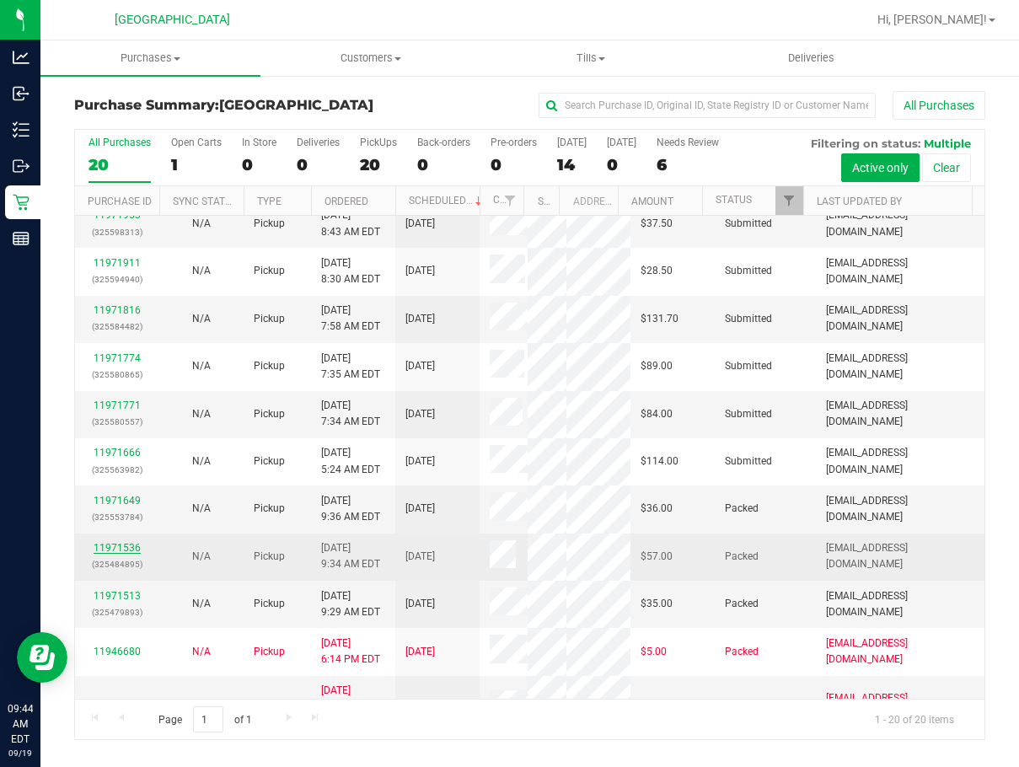
click at [129, 542] on link "11971536" at bounding box center [117, 548] width 47 height 12
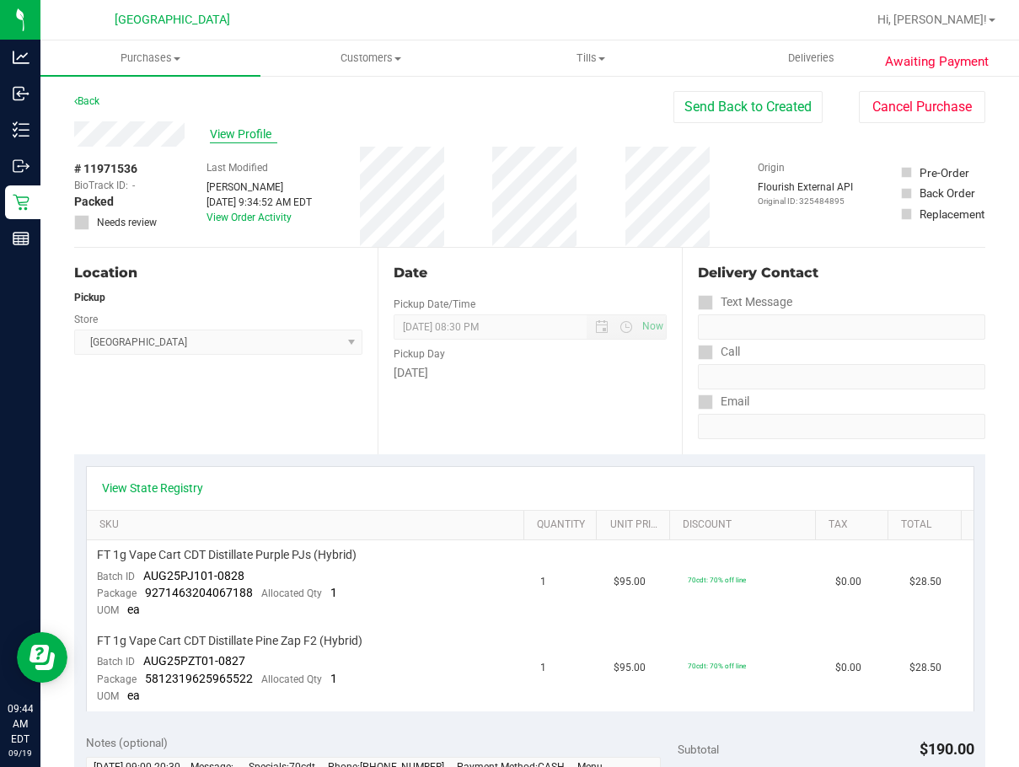
click at [242, 134] on span "View Profile" at bounding box center [243, 135] width 67 height 18
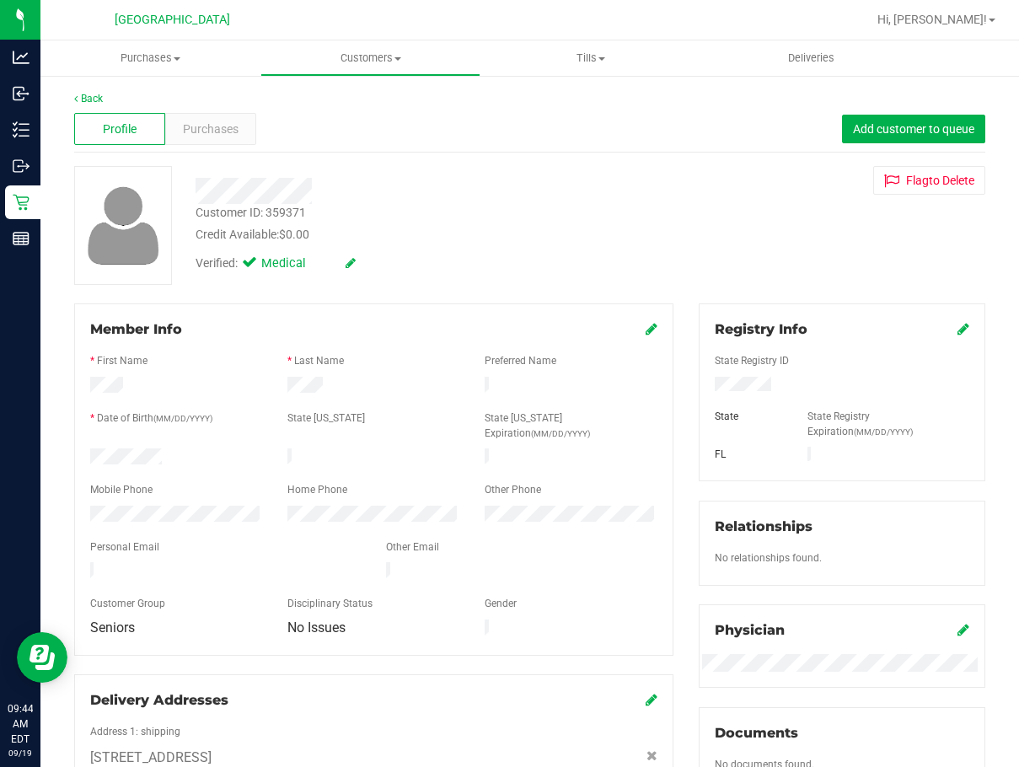
drag, startPoint x: 191, startPoint y: 186, endPoint x: 322, endPoint y: 234, distance: 139.7
click at [322, 234] on div "Customer ID: 359371 Credit Available: $0.00 Verified: Medical" at bounding box center [417, 223] width 469 height 115
click at [337, 224] on div "Customer ID: 359371 Credit Available: $0.00" at bounding box center [417, 224] width 469 height 40
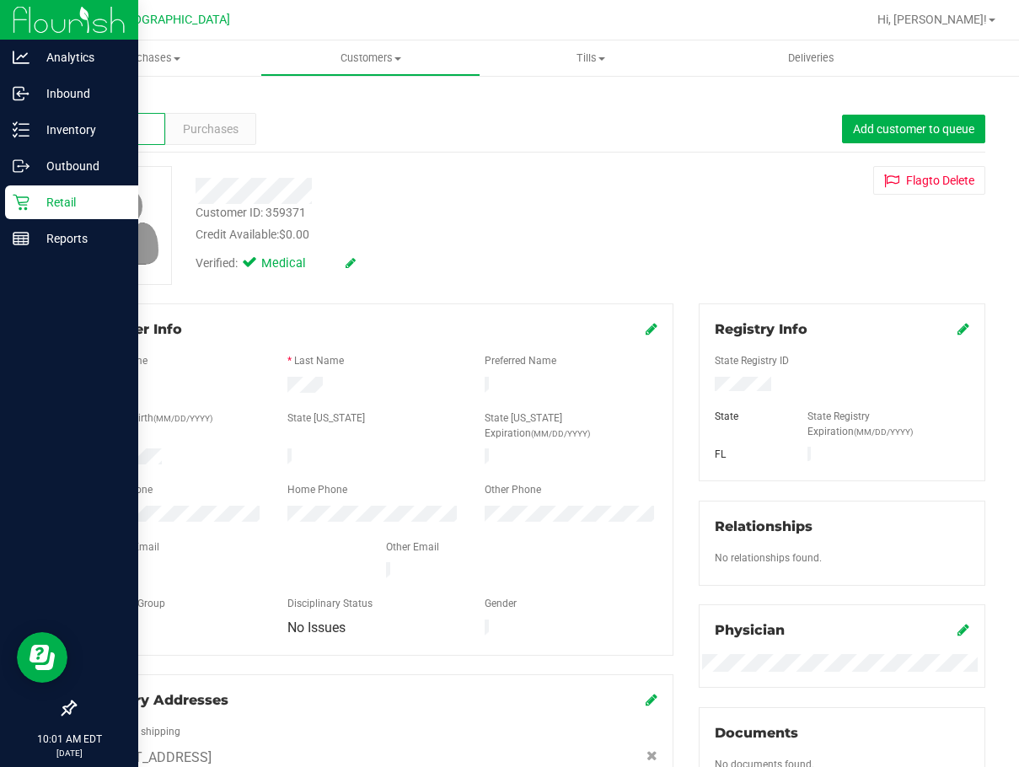
click at [24, 201] on icon at bounding box center [21, 202] width 17 height 17
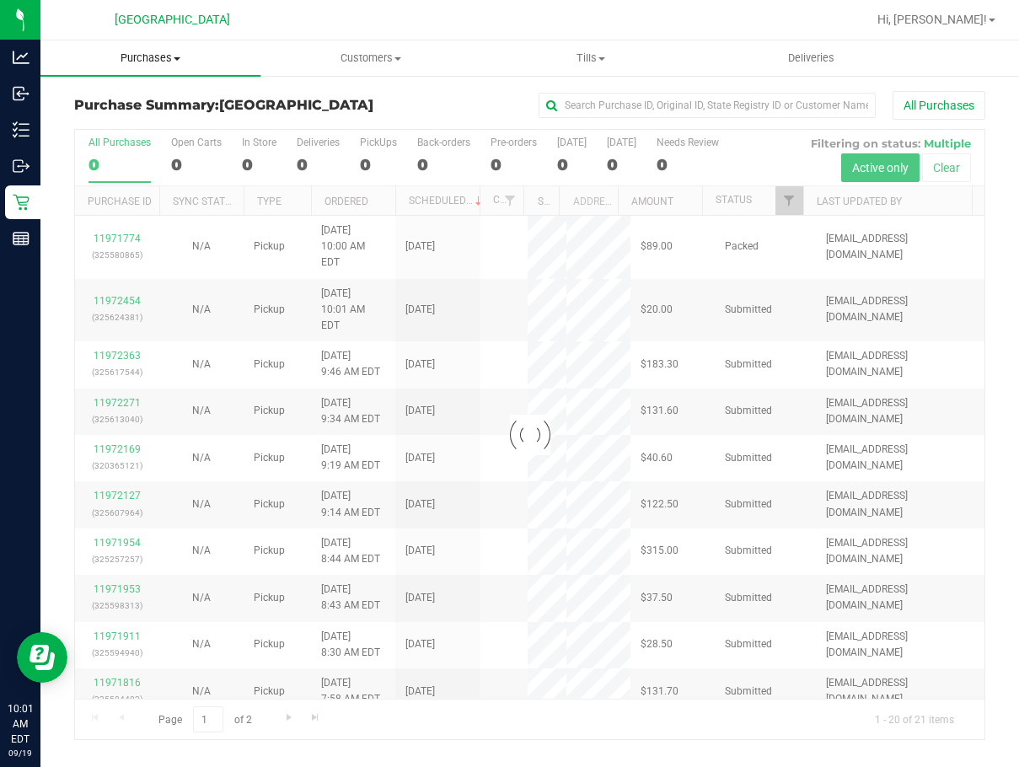
click at [172, 54] on span "Purchases" at bounding box center [150, 58] width 220 height 15
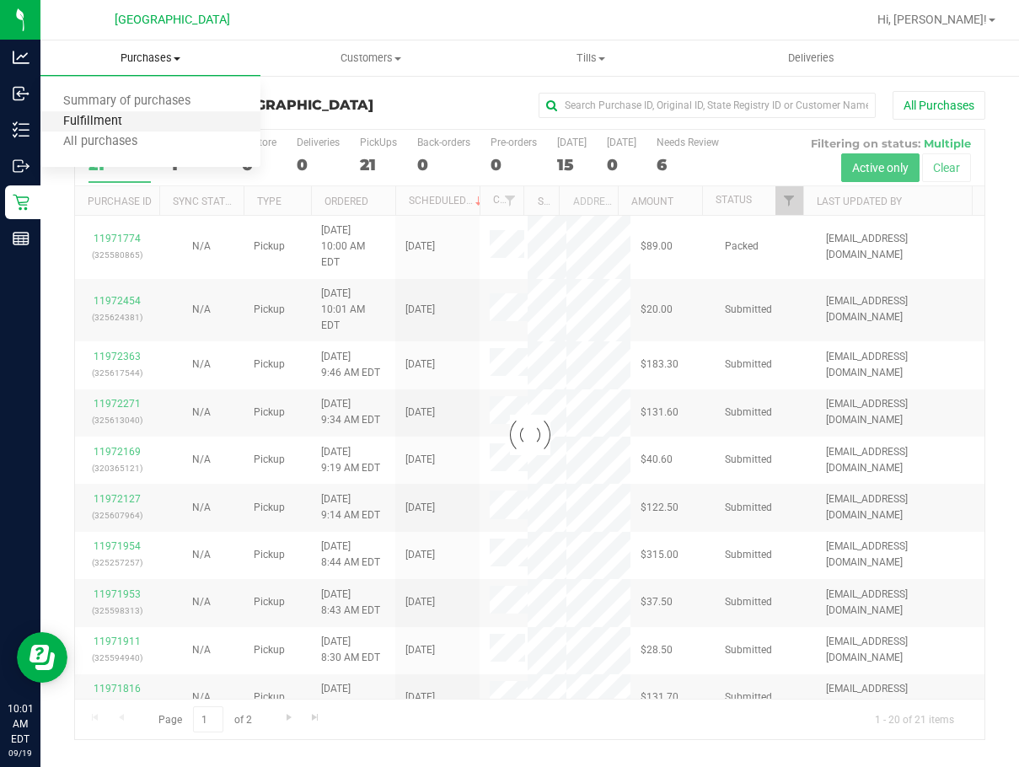
click at [110, 117] on span "Fulfillment" at bounding box center [92, 122] width 105 height 14
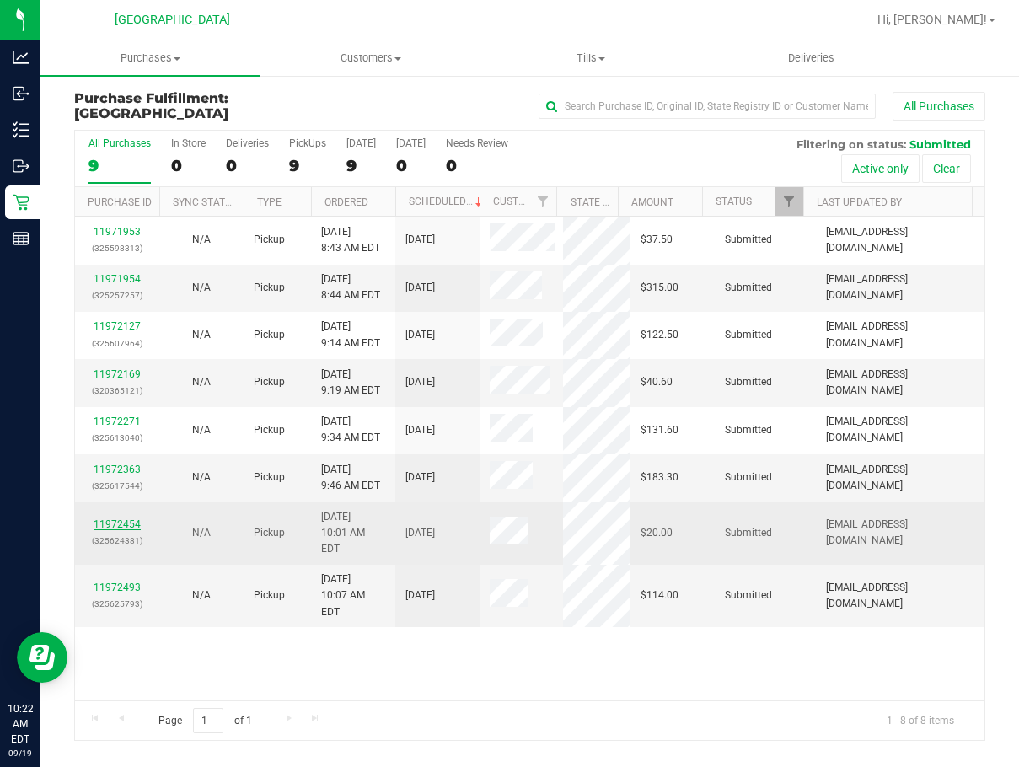
click at [118, 518] on link "11972454" at bounding box center [117, 524] width 47 height 12
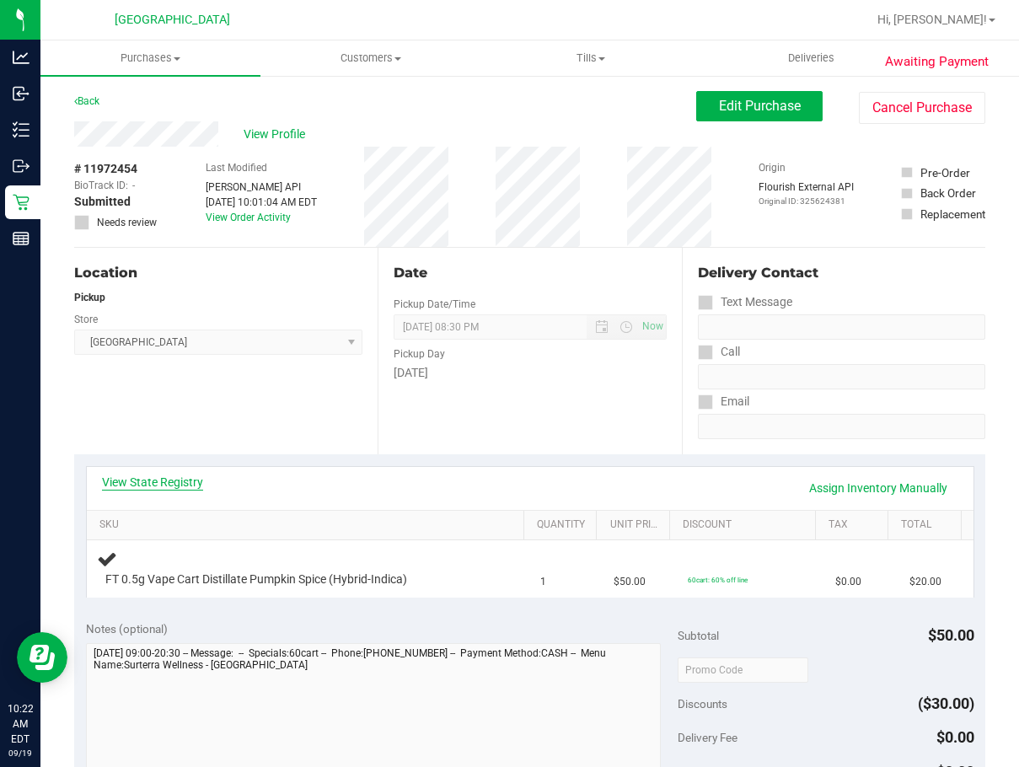
click at [162, 477] on link "View State Registry" at bounding box center [152, 482] width 101 height 17
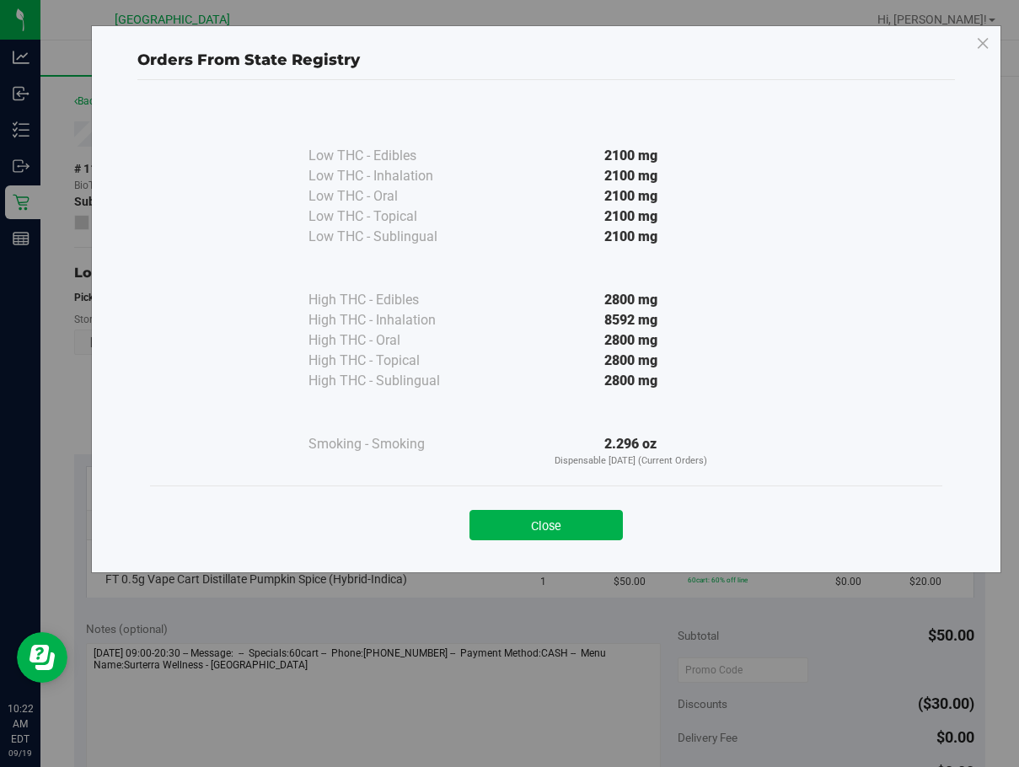
drag, startPoint x: 534, startPoint y: 529, endPoint x: 477, endPoint y: 486, distance: 70.5
click at [532, 529] on button "Close" at bounding box center [546, 525] width 153 height 30
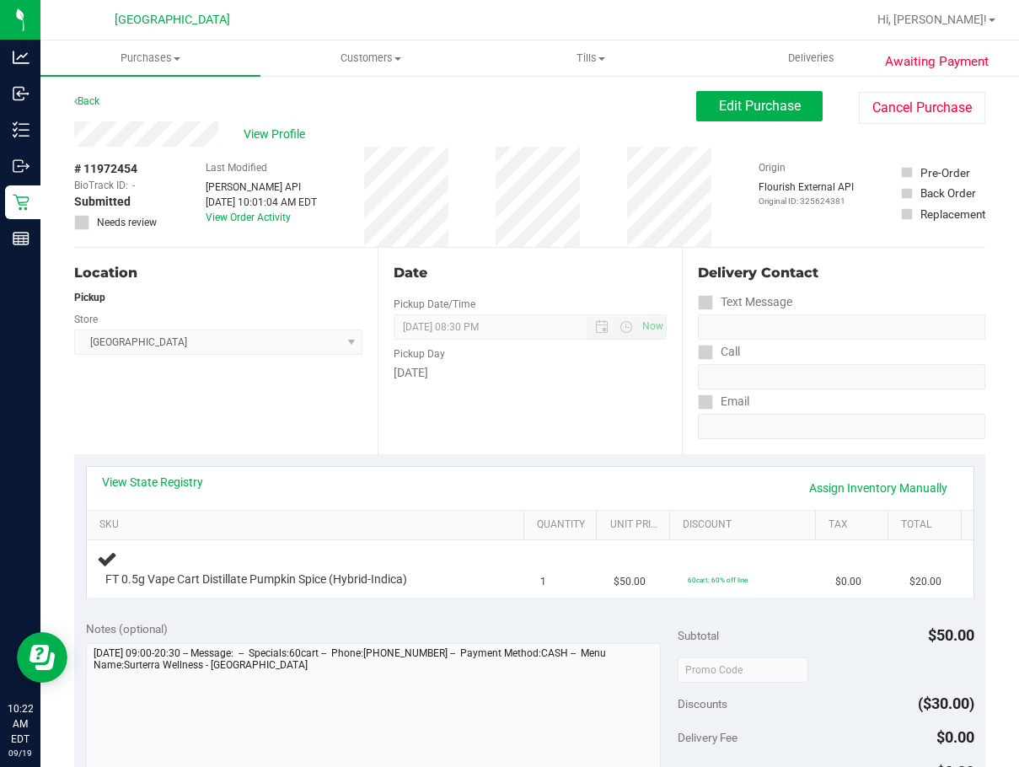
click at [287, 147] on div "Last Modified Jane API Sep 19, 2025 10:01:04 AM EDT View Order Activity" at bounding box center [261, 197] width 111 height 100
click at [281, 141] on span "View Profile" at bounding box center [277, 135] width 67 height 18
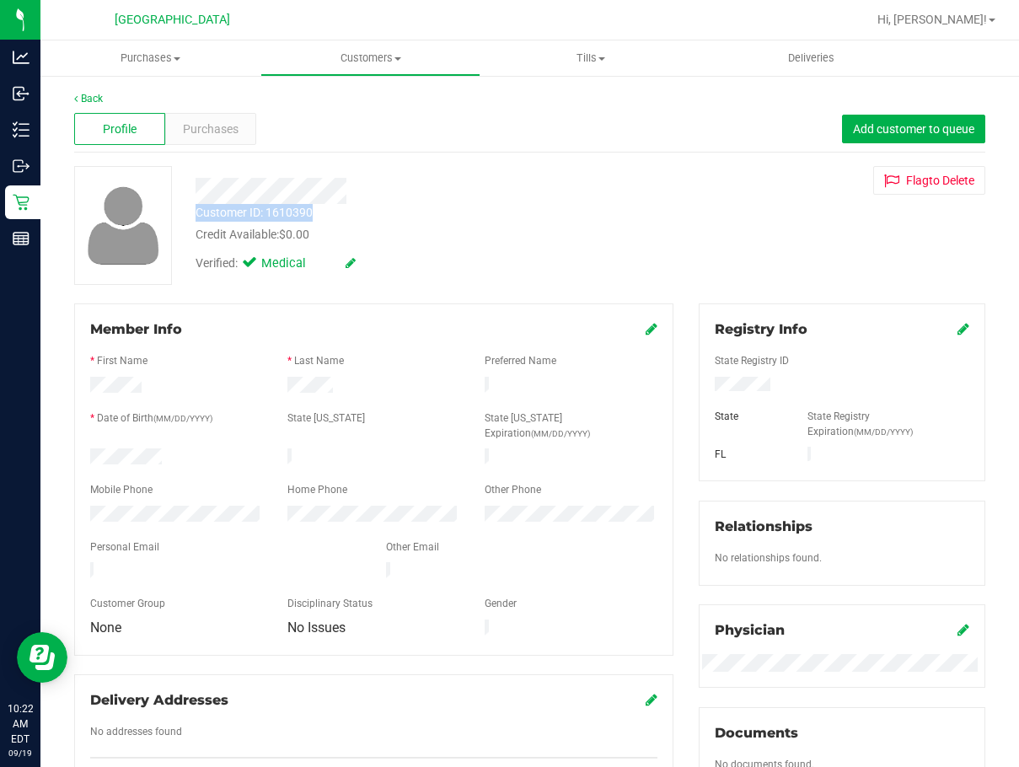
click at [341, 207] on div "Customer ID: 1610390 Credit Available: $0.00 Verified: Medical" at bounding box center [417, 223] width 469 height 115
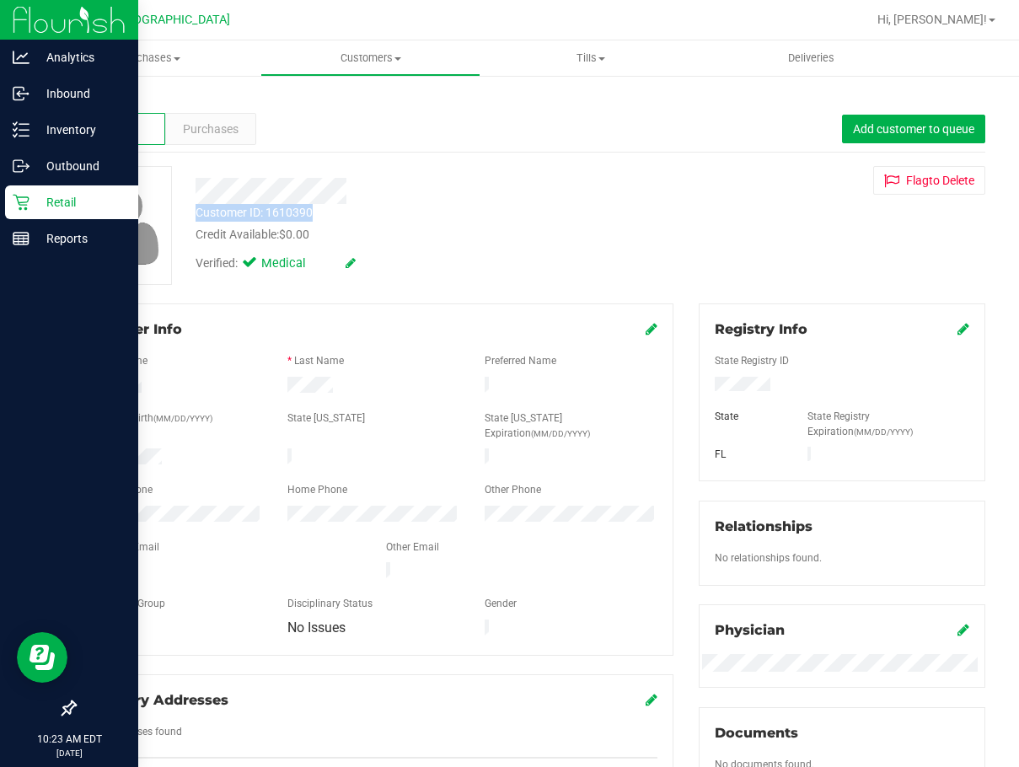
click at [44, 193] on p "Retail" at bounding box center [80, 202] width 101 height 20
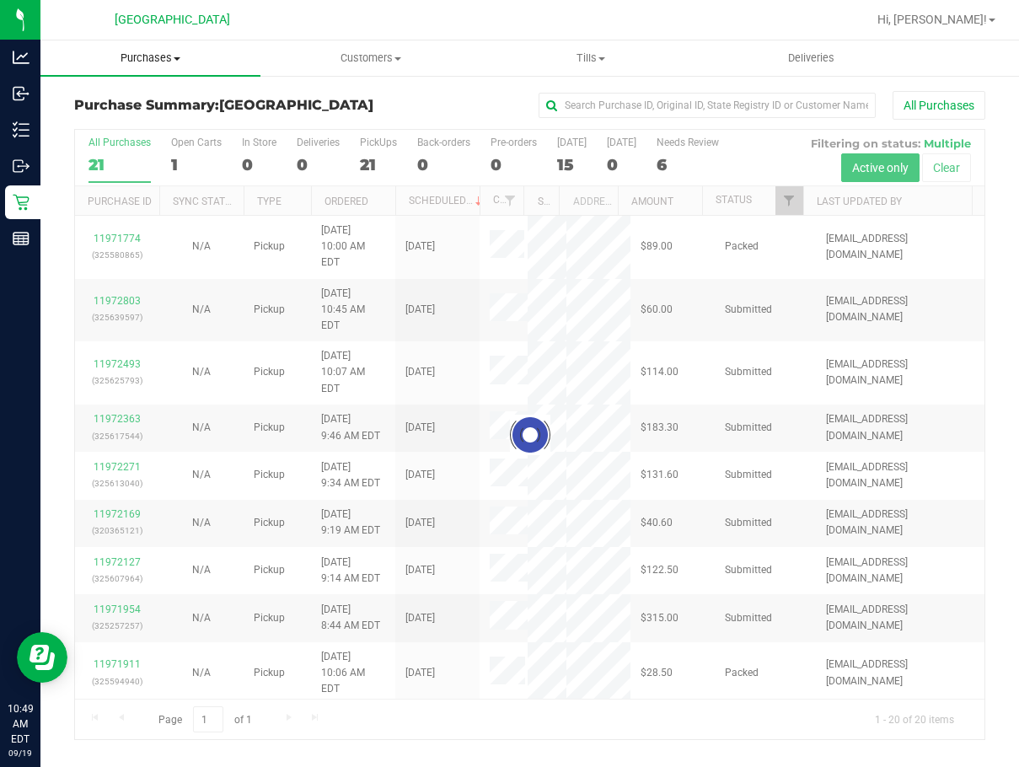
click at [166, 56] on span "Purchases" at bounding box center [150, 58] width 220 height 15
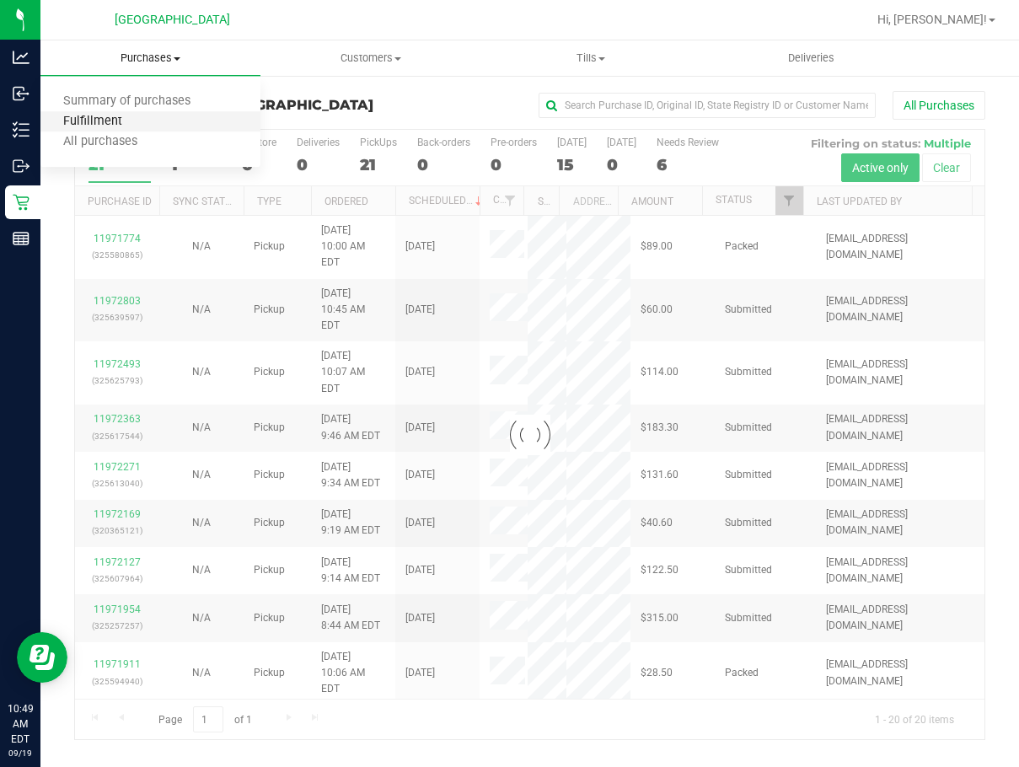
click at [130, 121] on span "Fulfillment" at bounding box center [92, 122] width 105 height 14
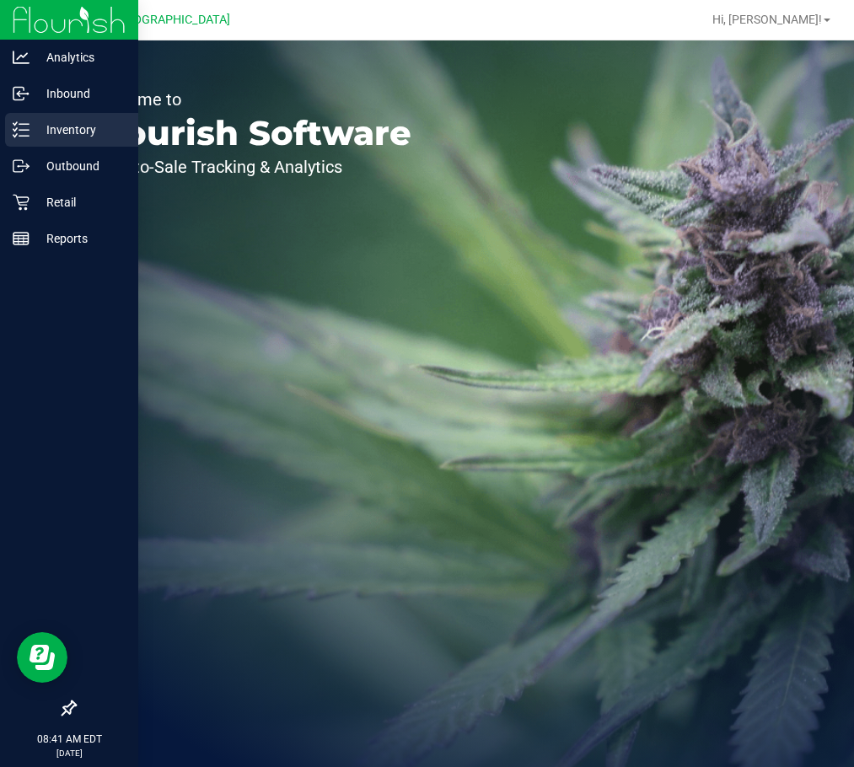
click at [53, 121] on p "Inventory" at bounding box center [80, 130] width 101 height 20
